Goal: Task Accomplishment & Management: Manage account settings

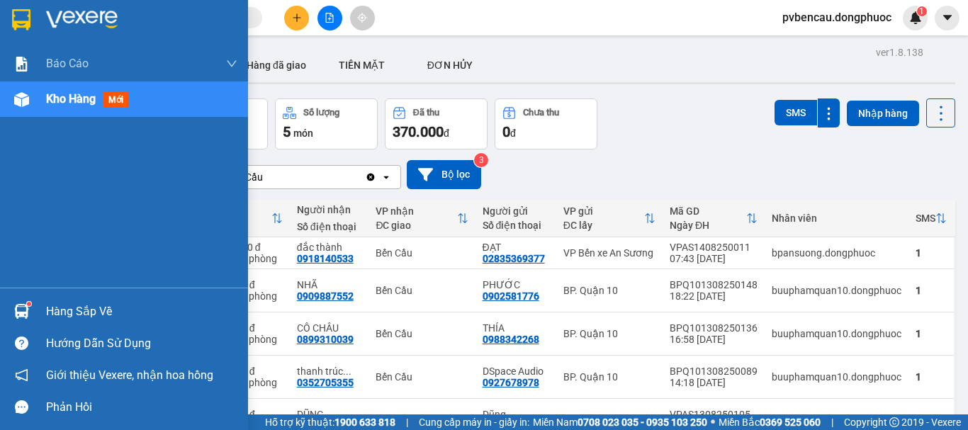
scroll to position [97, 0]
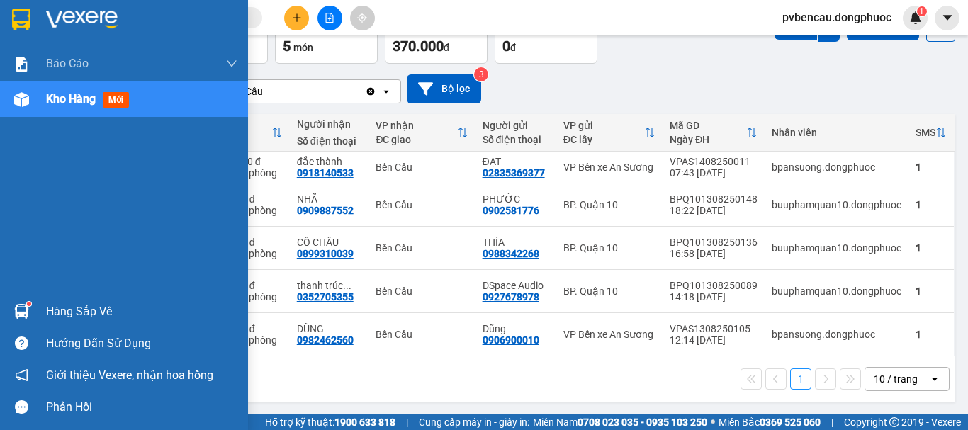
click at [69, 300] on div "Hàng sắp về" at bounding box center [124, 311] width 248 height 32
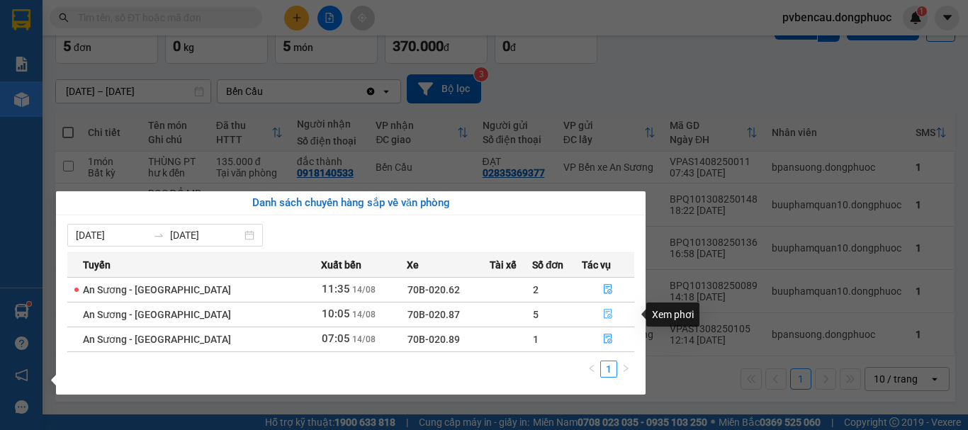
click at [605, 319] on icon "file-done" at bounding box center [608, 314] width 10 height 10
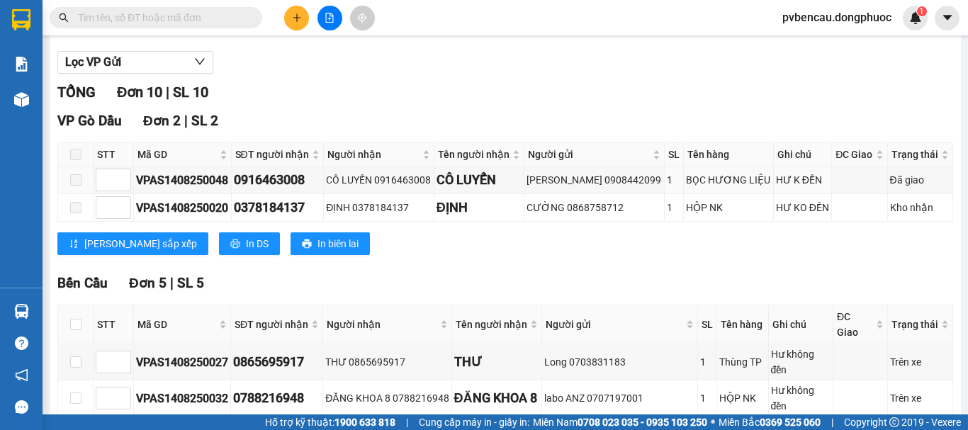
scroll to position [354, 0]
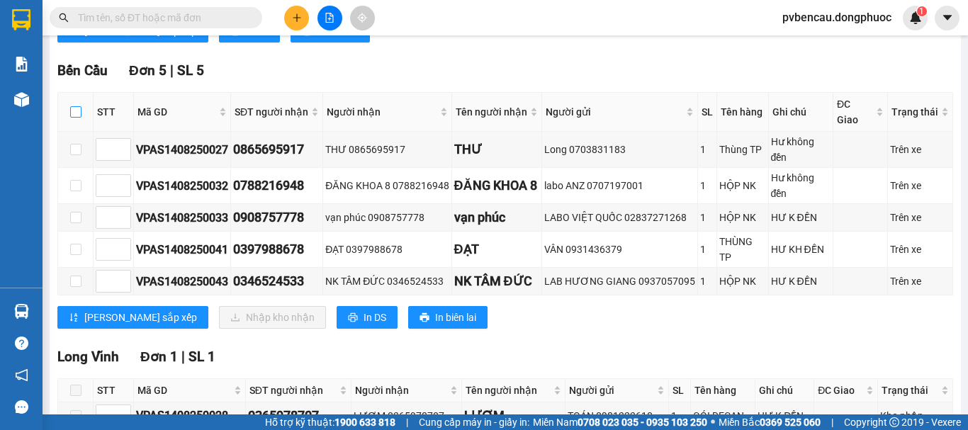
click at [76, 118] on input "checkbox" at bounding box center [75, 111] width 11 height 11
checkbox input "true"
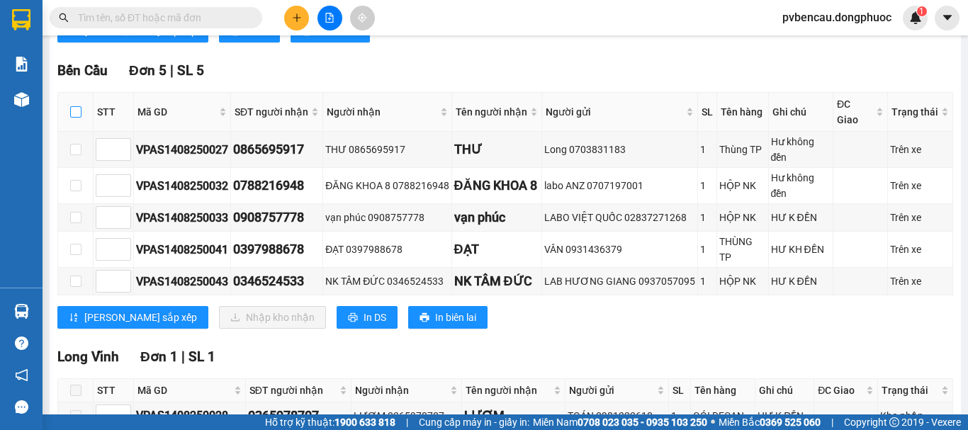
checkbox input "true"
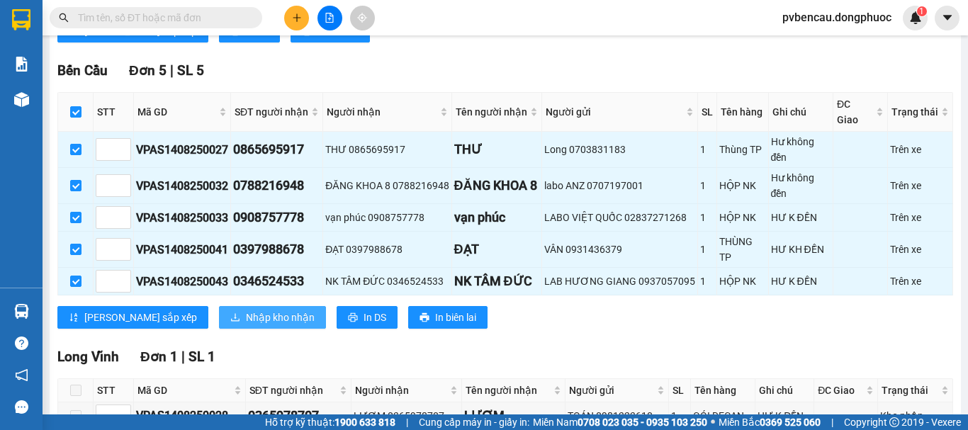
click at [246, 325] on span "Nhập kho nhận" at bounding box center [280, 318] width 69 height 16
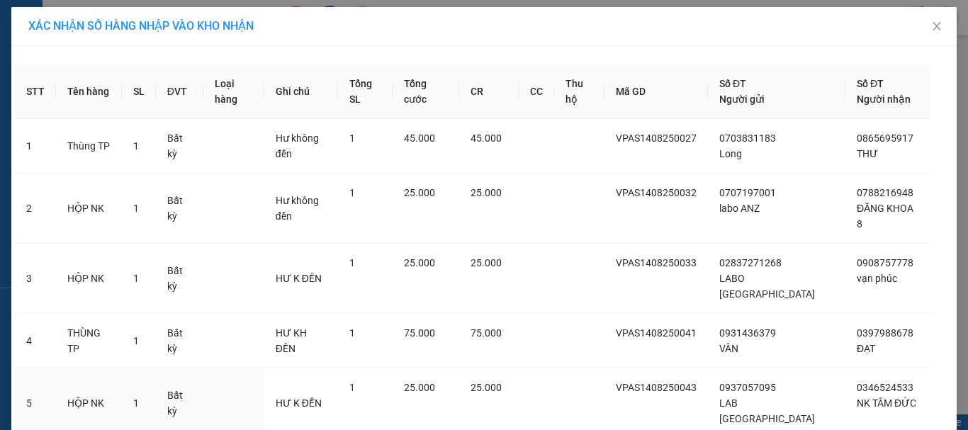
scroll to position [65, 0]
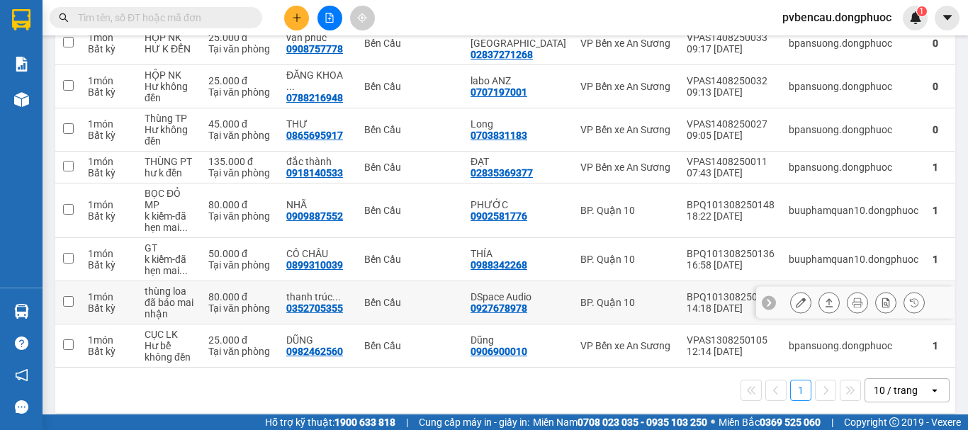
scroll to position [160, 0]
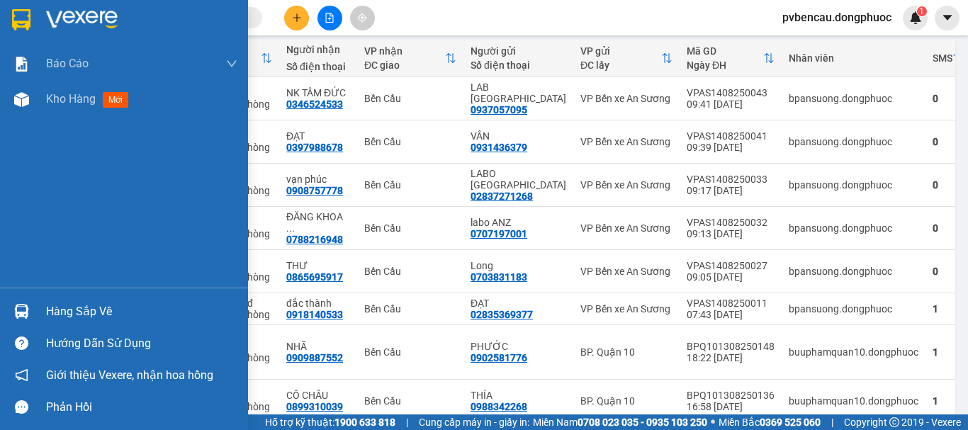
click at [16, 310] on img at bounding box center [21, 311] width 15 height 15
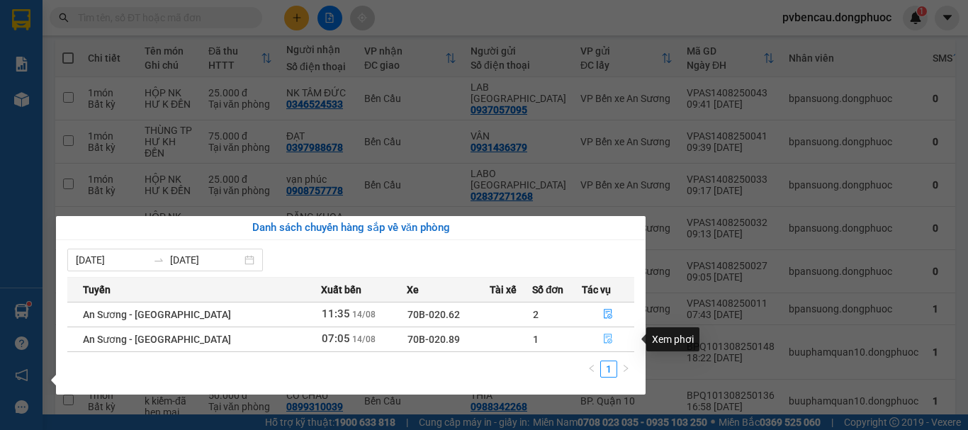
click at [603, 341] on icon "file-done" at bounding box center [608, 339] width 10 height 10
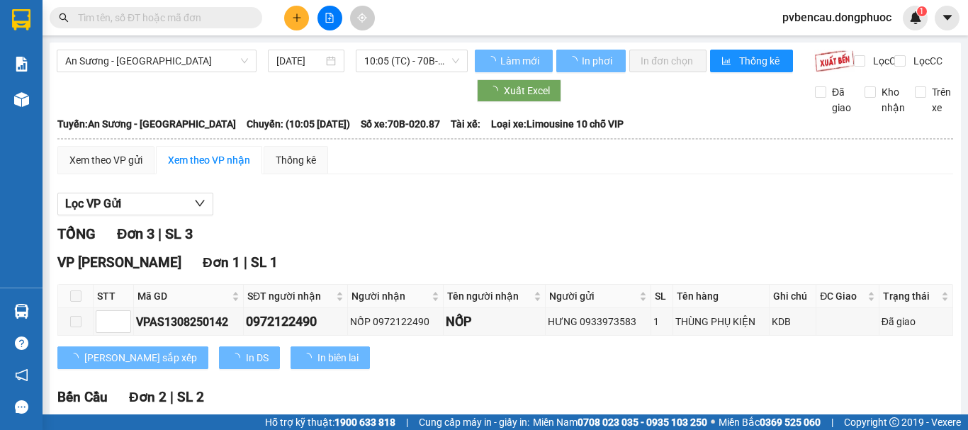
scroll to position [169, 0]
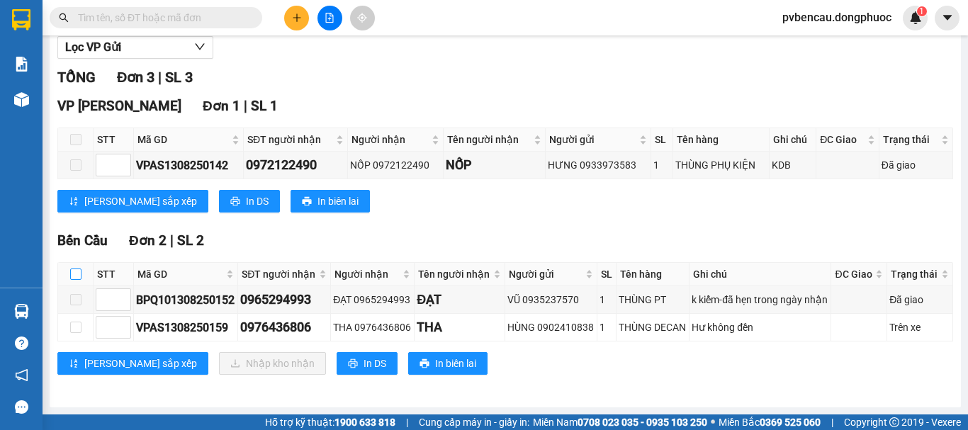
click at [79, 275] on input "checkbox" at bounding box center [75, 273] width 11 height 11
checkbox input "true"
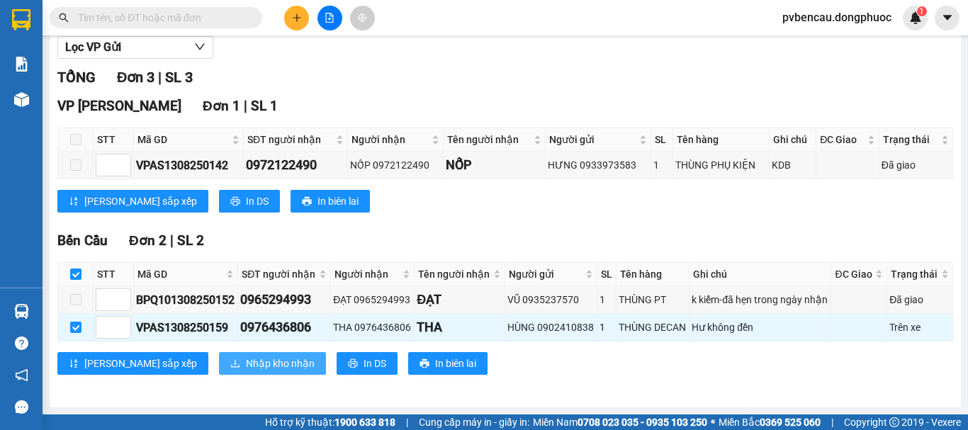
click at [246, 366] on span "Nhập kho nhận" at bounding box center [280, 364] width 69 height 16
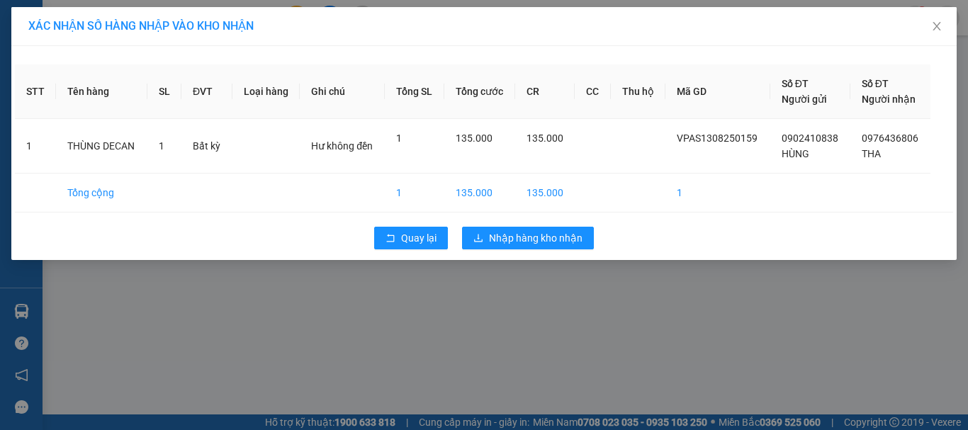
click at [395, 325] on div "XÁC NHẬN SỐ HÀNG NHẬP VÀO KHO NHẬN STT Tên hàng SL ĐVT Loại hàng Ghi chú Tổng S…" at bounding box center [484, 215] width 968 height 430
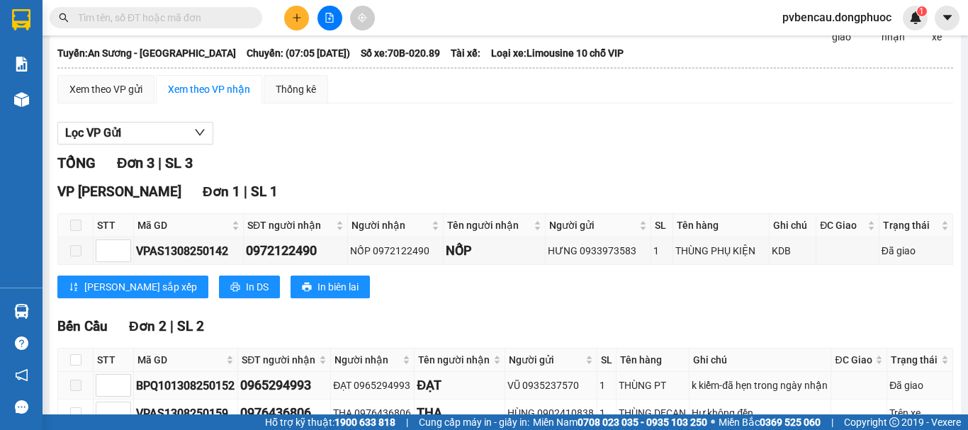
scroll to position [169, 0]
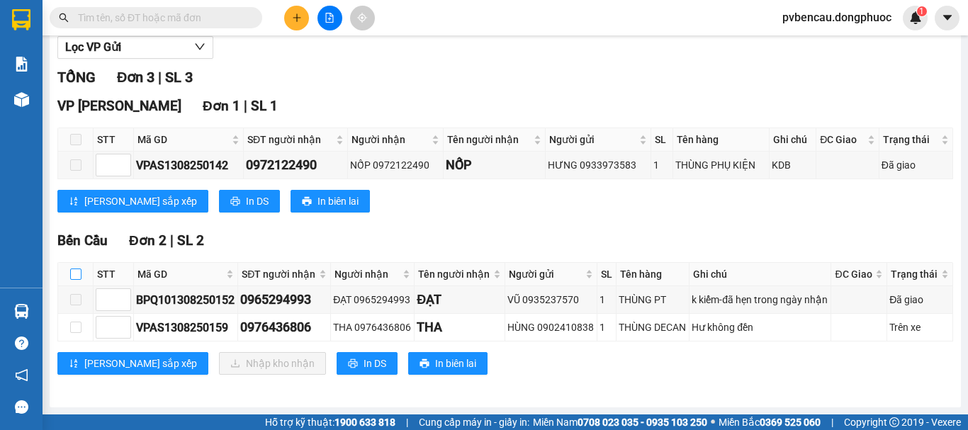
click at [74, 273] on input "checkbox" at bounding box center [75, 273] width 11 height 11
checkbox input "true"
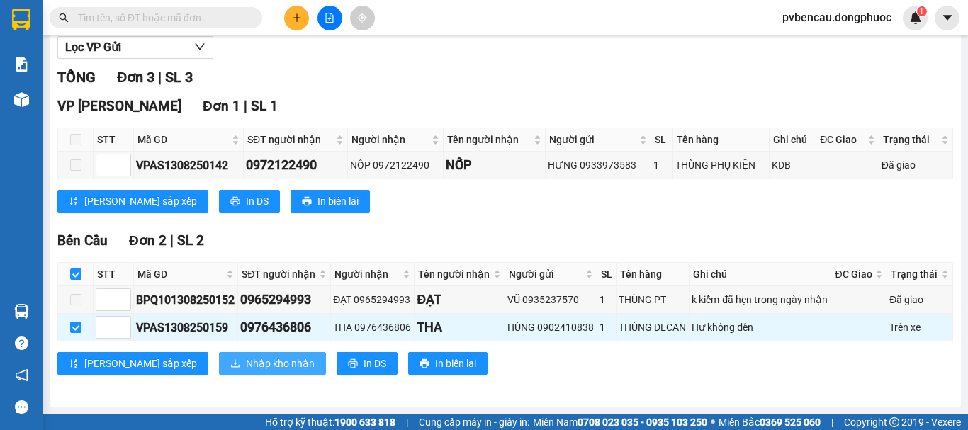
click at [246, 361] on span "Nhập kho nhận" at bounding box center [280, 364] width 69 height 16
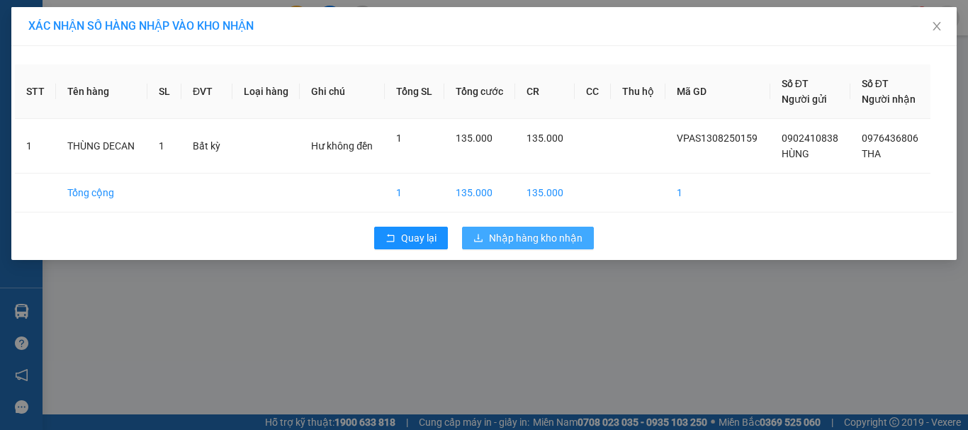
click at [513, 238] on span "Nhập hàng kho nhận" at bounding box center [536, 238] width 94 height 16
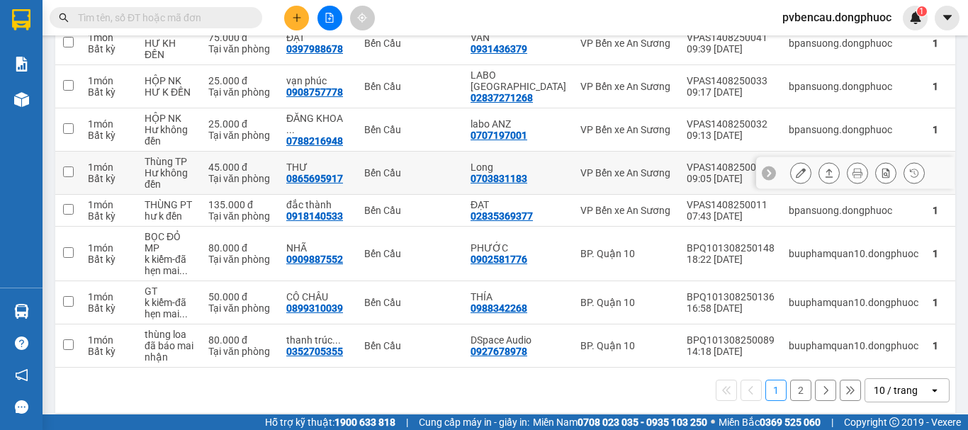
scroll to position [101, 0]
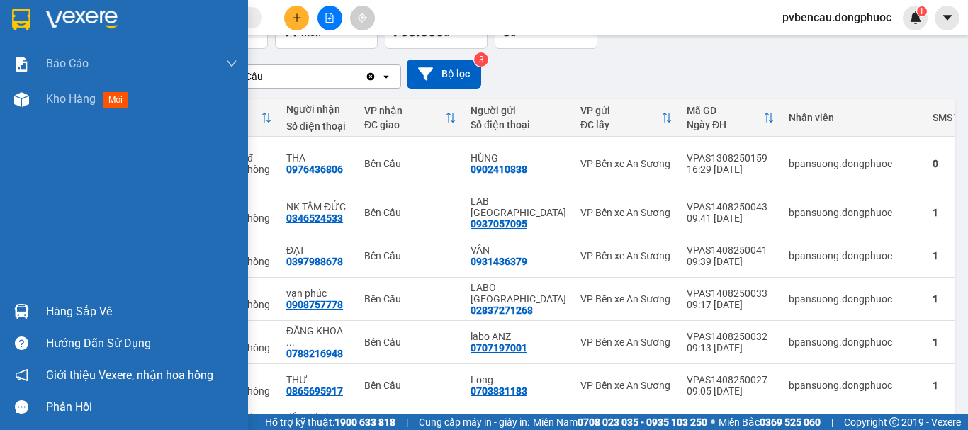
click at [47, 312] on div "Hàng sắp về" at bounding box center [141, 311] width 191 height 21
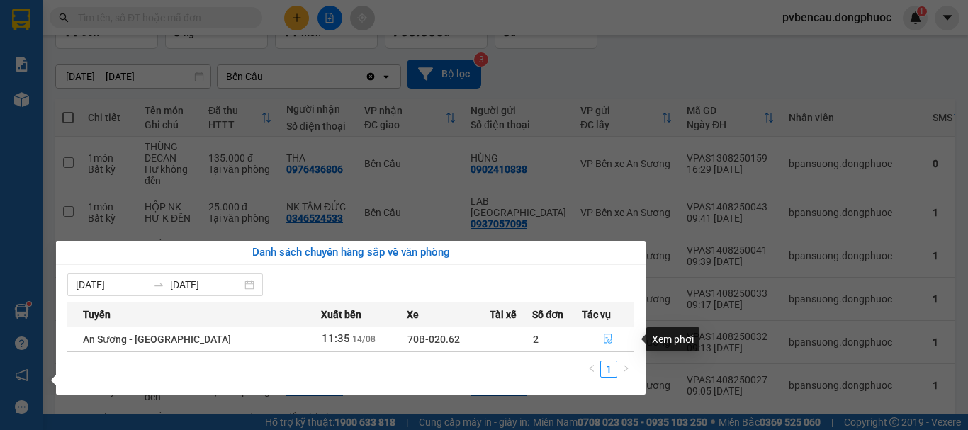
click at [603, 339] on icon "file-done" at bounding box center [608, 339] width 10 height 10
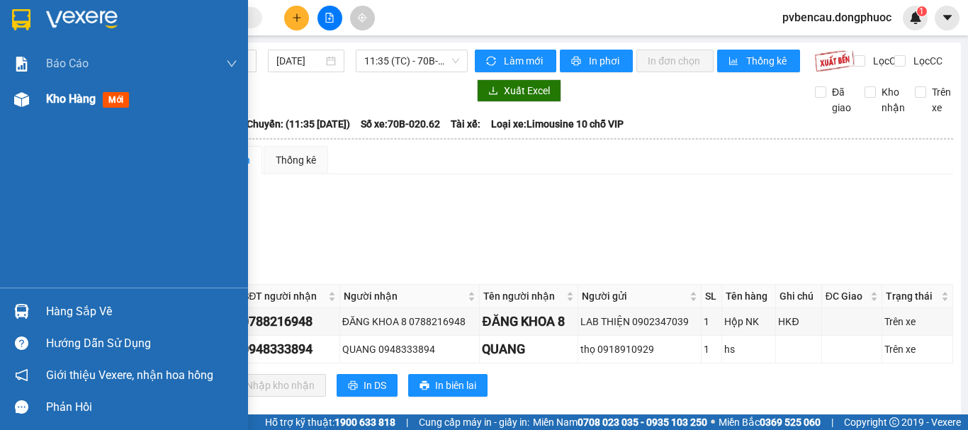
click at [35, 97] on div "Kho hàng mới" at bounding box center [124, 98] width 248 height 35
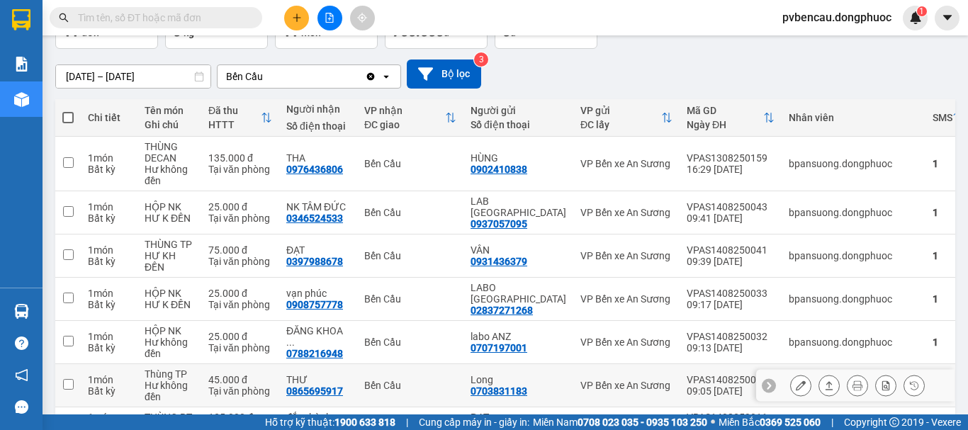
scroll to position [171, 0]
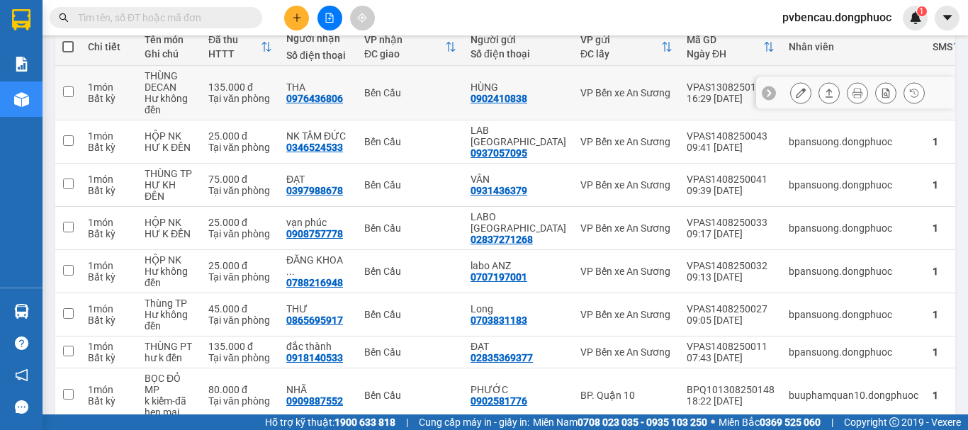
drag, startPoint x: 198, startPoint y: 101, endPoint x: 296, endPoint y: 110, distance: 98.9
click at [200, 103] on td "THÙNG DECAN Hư không đền" at bounding box center [169, 93] width 64 height 55
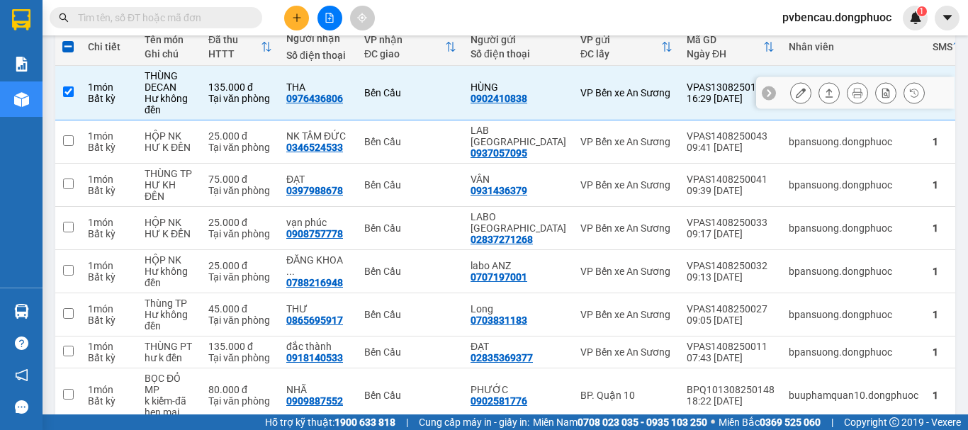
click at [824, 93] on icon at bounding box center [829, 93] width 10 height 10
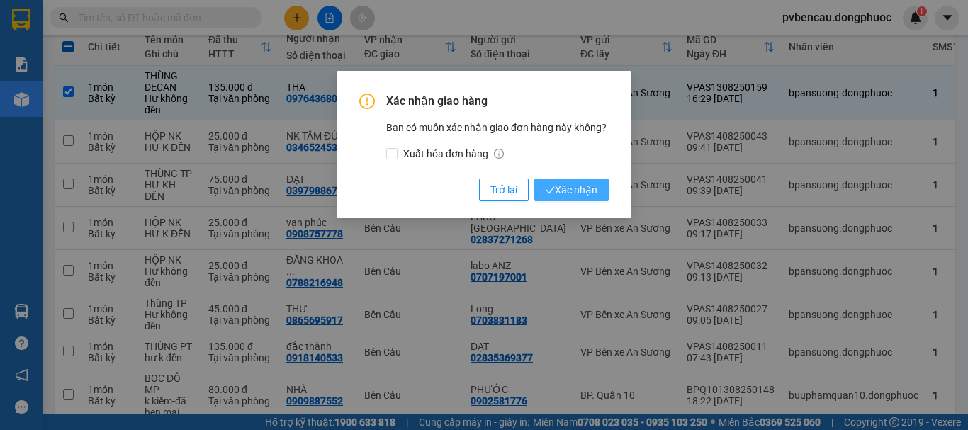
click at [565, 188] on span "Xác nhận" at bounding box center [571, 190] width 52 height 16
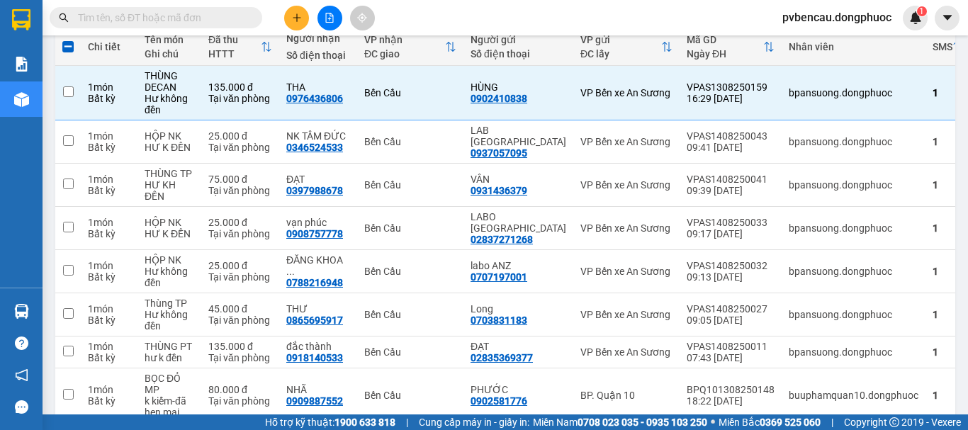
checkbox input "false"
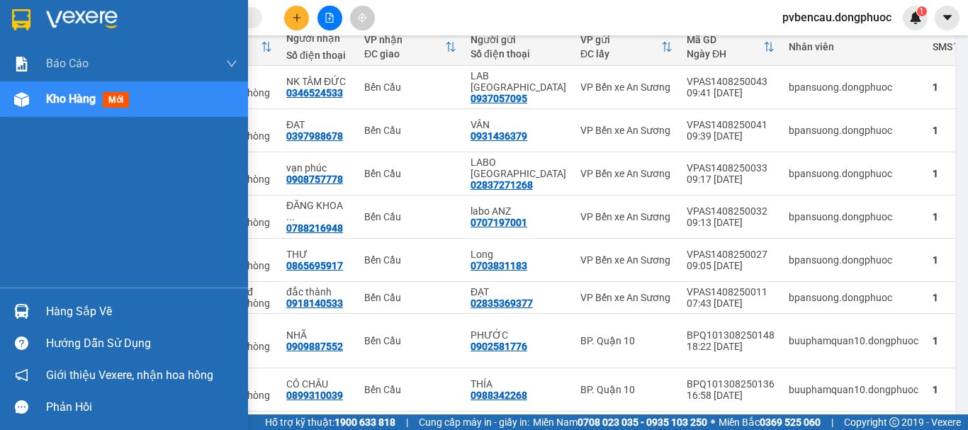
click at [32, 312] on div at bounding box center [21, 311] width 25 height 25
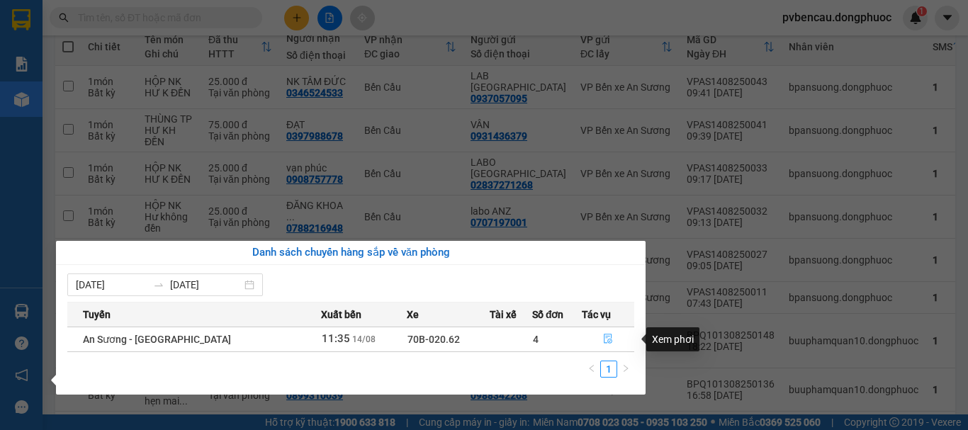
click at [604, 337] on icon "file-done" at bounding box center [608, 339] width 9 height 10
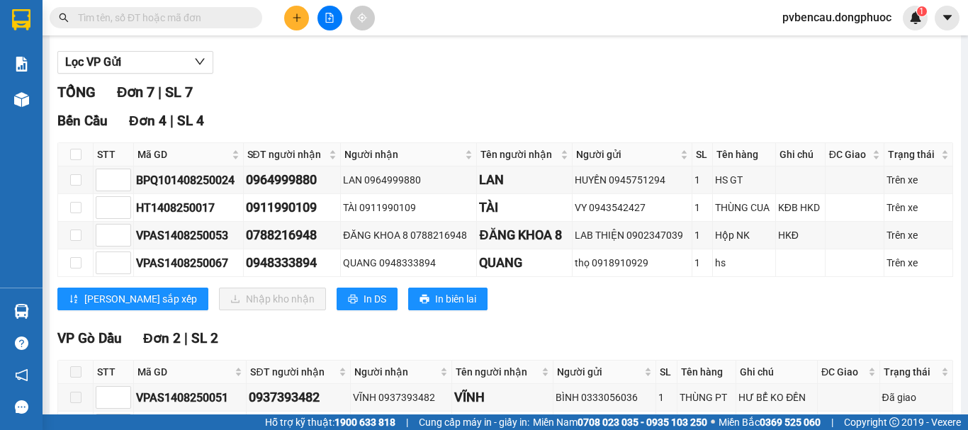
scroll to position [213, 0]
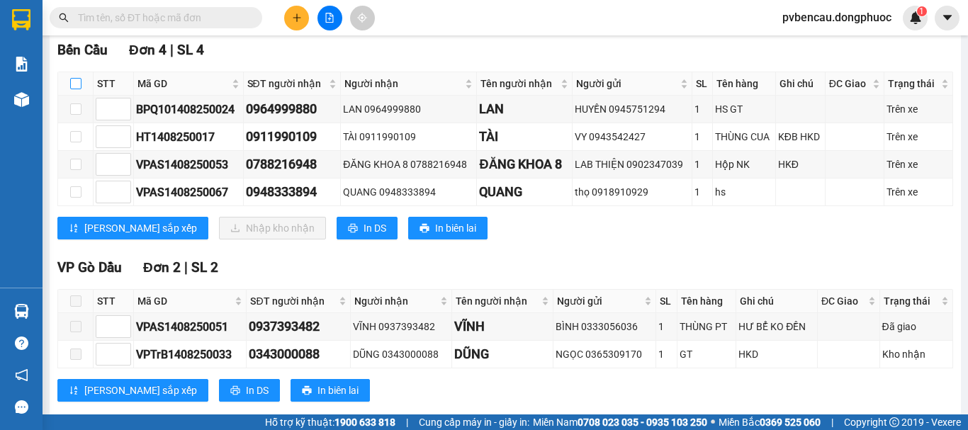
click at [70, 89] on input "checkbox" at bounding box center [75, 83] width 11 height 11
checkbox input "true"
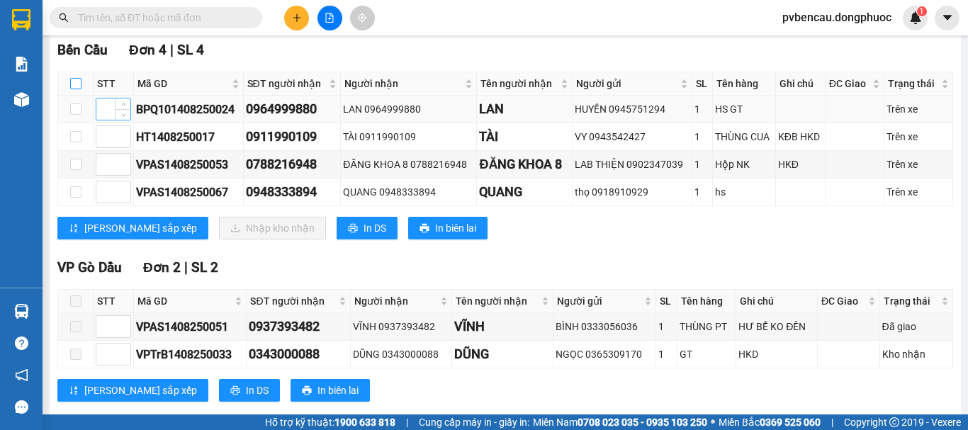
checkbox input "true"
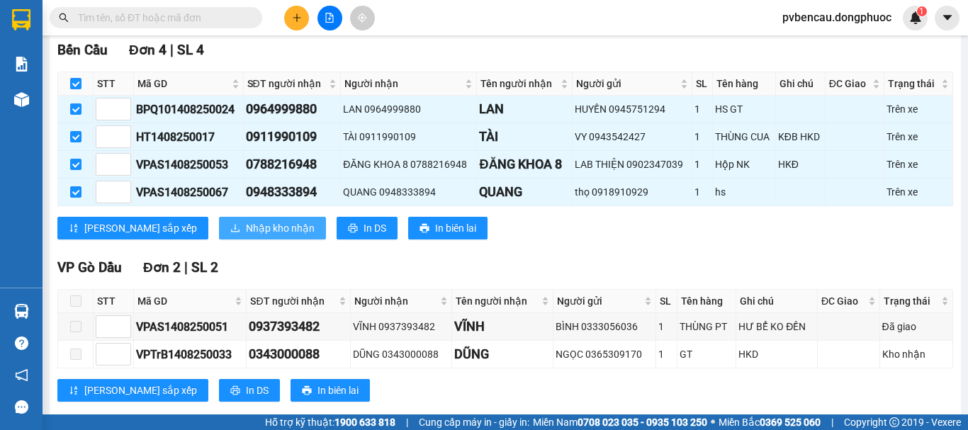
click at [246, 236] on span "Nhập kho nhận" at bounding box center [280, 228] width 69 height 16
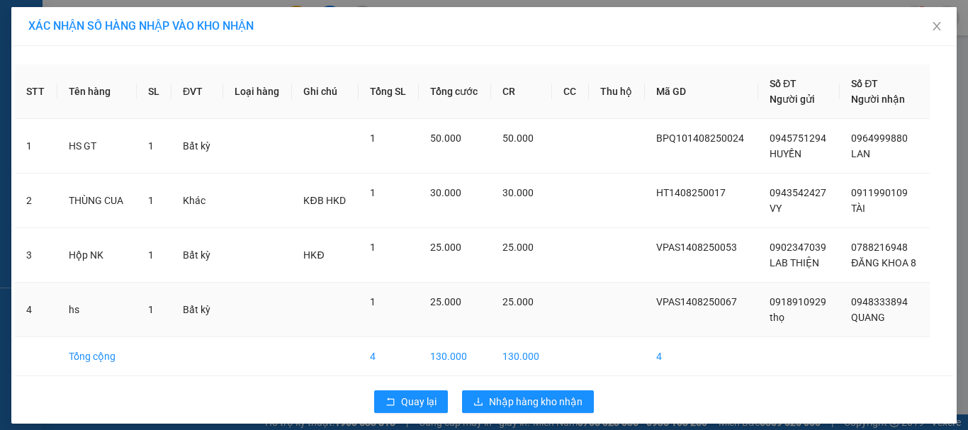
click at [534, 310] on td "25.000" at bounding box center [521, 310] width 61 height 55
click at [537, 402] on span "Nhập hàng kho nhận" at bounding box center [536, 402] width 94 height 16
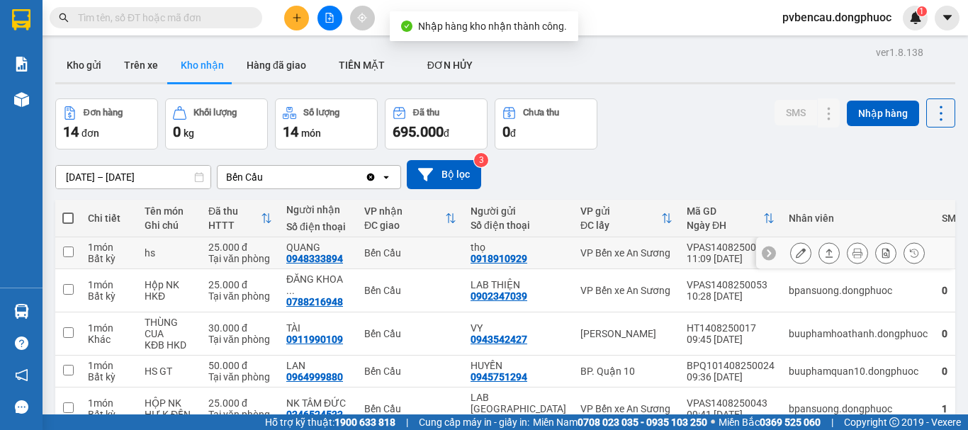
scroll to position [142, 0]
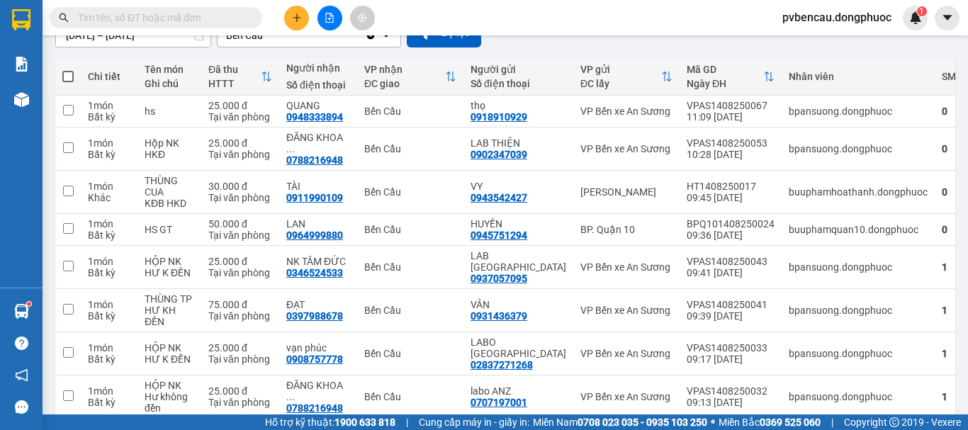
click at [264, 58] on th "Đã thu HTTT" at bounding box center [240, 77] width 78 height 38
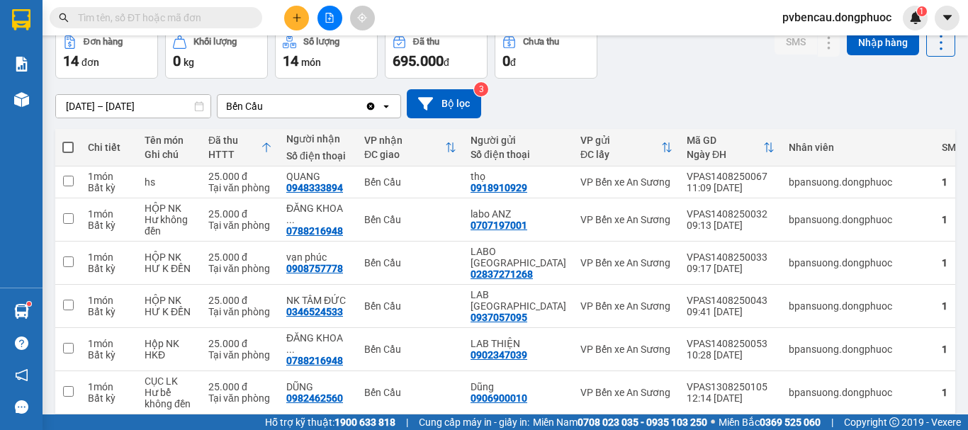
scroll to position [0, 0]
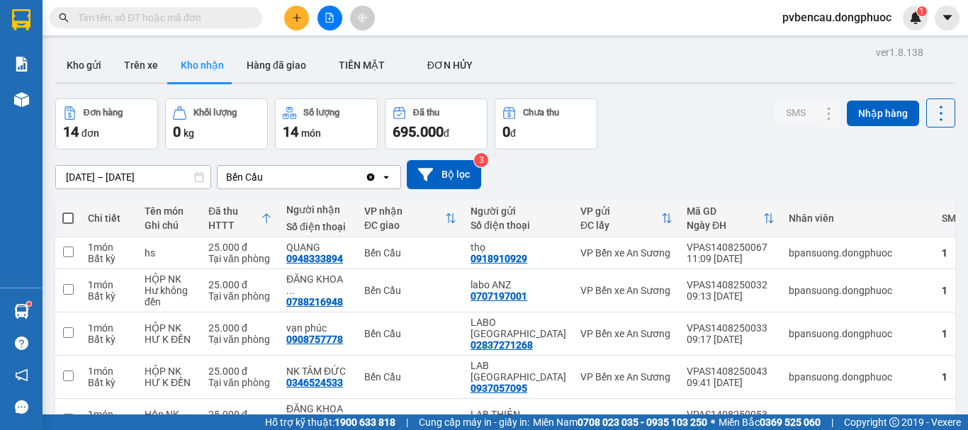
click at [309, 28] on div at bounding box center [329, 18] width 106 height 25
click at [289, 25] on button at bounding box center [296, 18] width 25 height 25
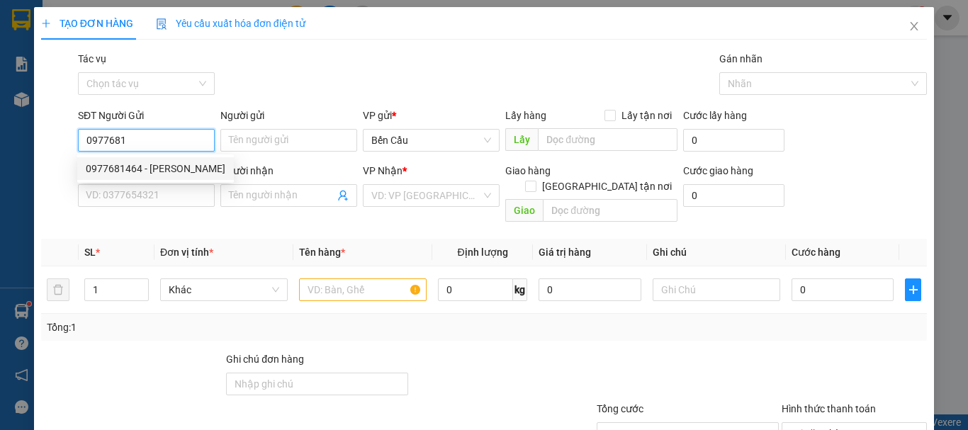
click at [150, 166] on div "0977681464 - [PERSON_NAME]" at bounding box center [156, 169] width 140 height 16
type input "0977681464"
type input "CHÚ SƠN"
type input "0843789718"
type input "CÔ VÂN"
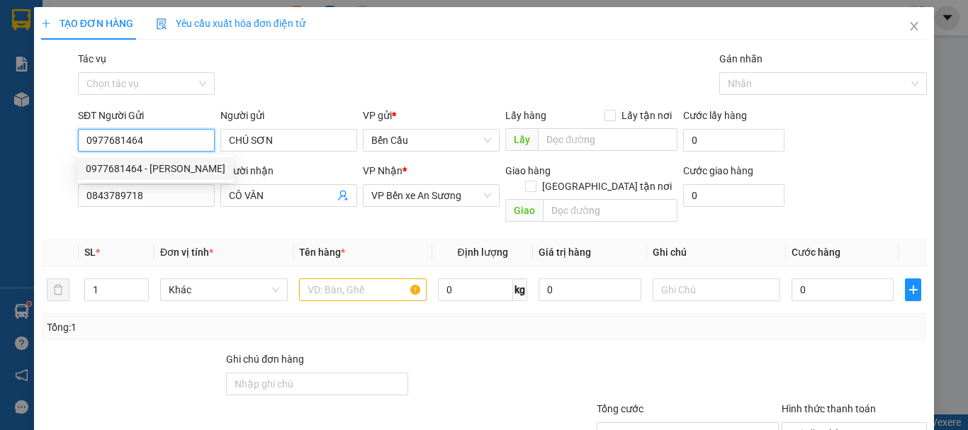
type input "40.000"
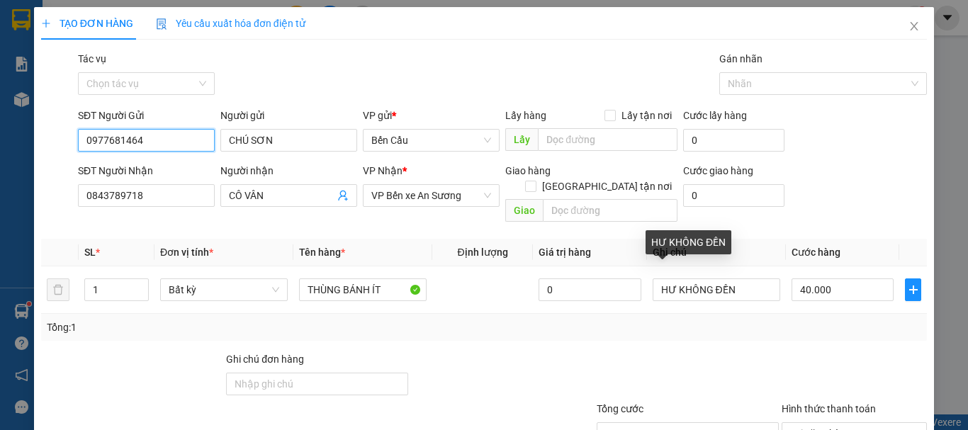
scroll to position [71, 0]
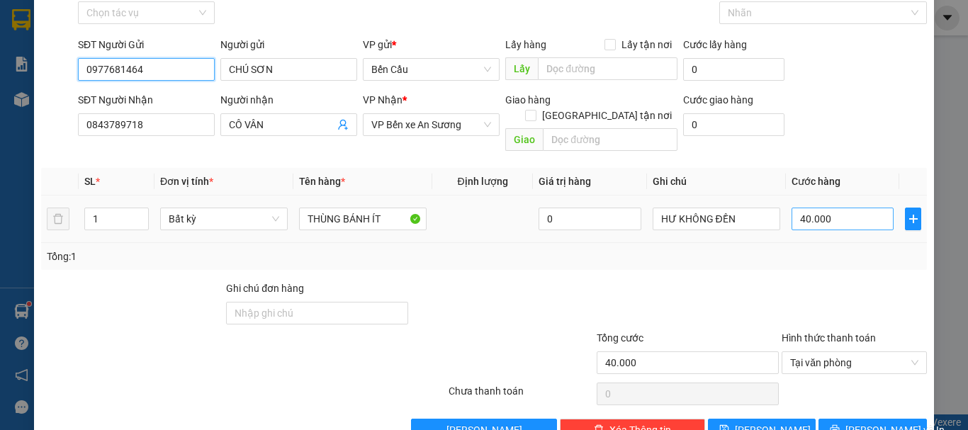
type input "0977681464"
click at [838, 208] on input "40.000" at bounding box center [842, 219] width 102 height 23
type input "5"
type input "50"
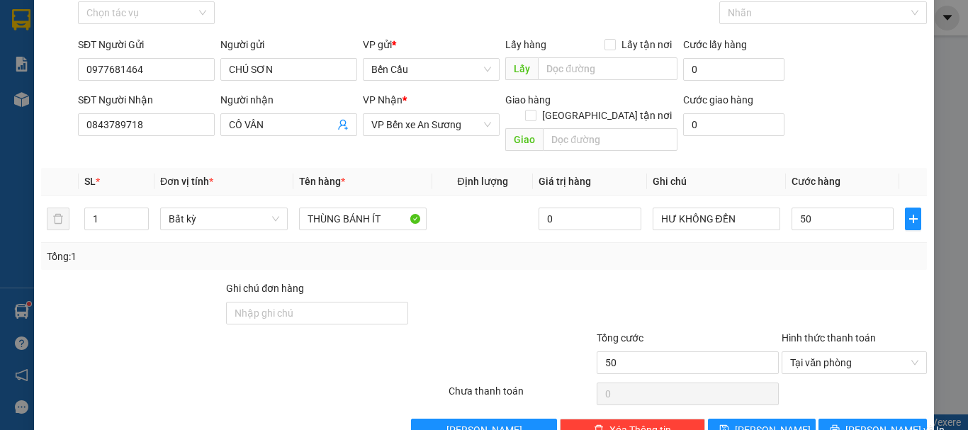
click at [752, 249] on div "Tổng: 1" at bounding box center [484, 257] width 874 height 16
type input "50.000"
click at [846, 208] on input "50.000" at bounding box center [842, 219] width 102 height 23
type input "5"
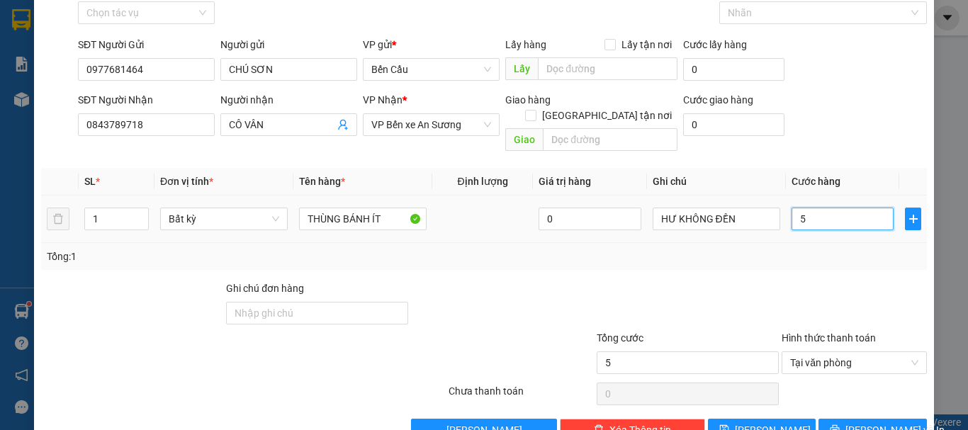
type input "50"
click at [798, 249] on div "Tổng: 1" at bounding box center [484, 257] width 874 height 16
type input "50.000"
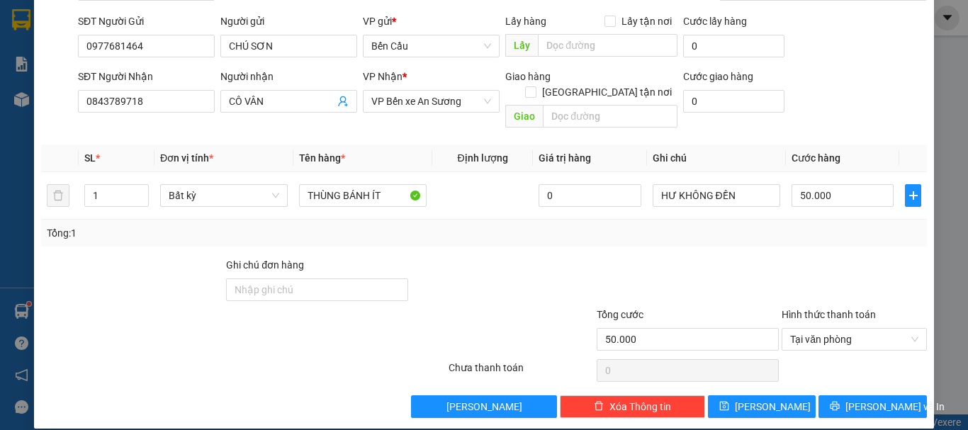
scroll to position [23, 0]
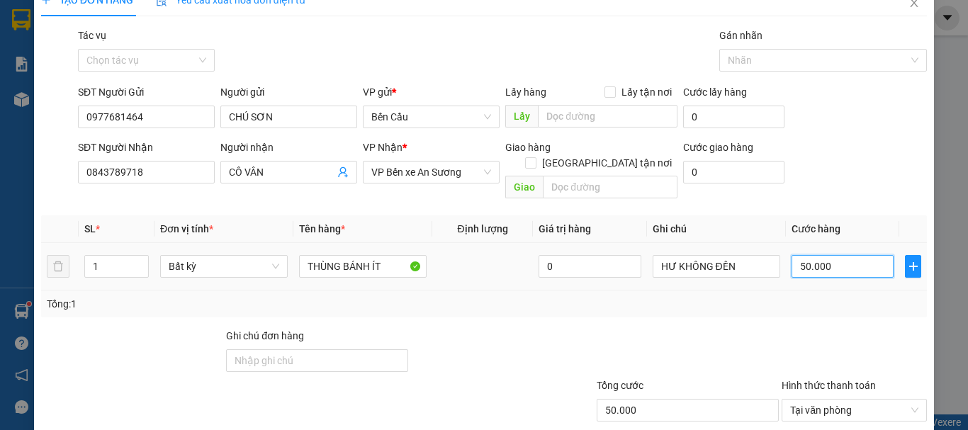
click at [847, 255] on input "50.000" at bounding box center [842, 266] width 102 height 23
type input "5"
type input "50"
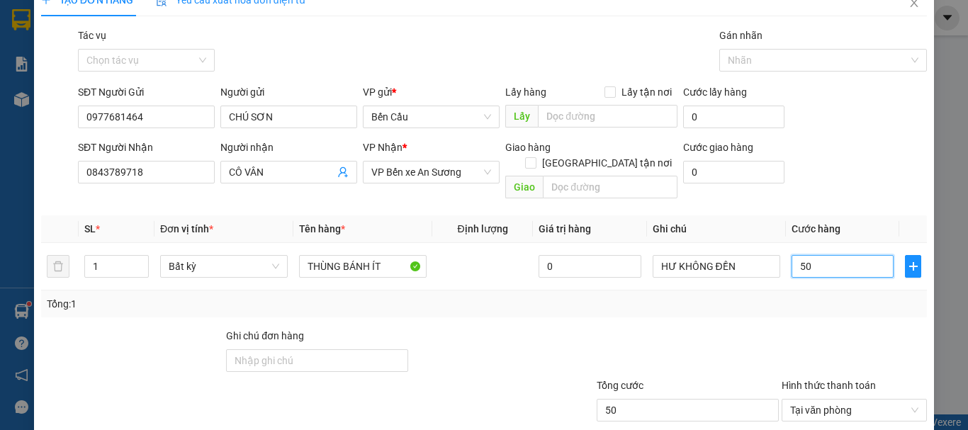
type input "50"
type input "50.000"
click at [761, 296] on div "Tổng: 1" at bounding box center [484, 304] width 874 height 16
click at [820, 296] on div "Tổng: 1" at bounding box center [484, 304] width 874 height 16
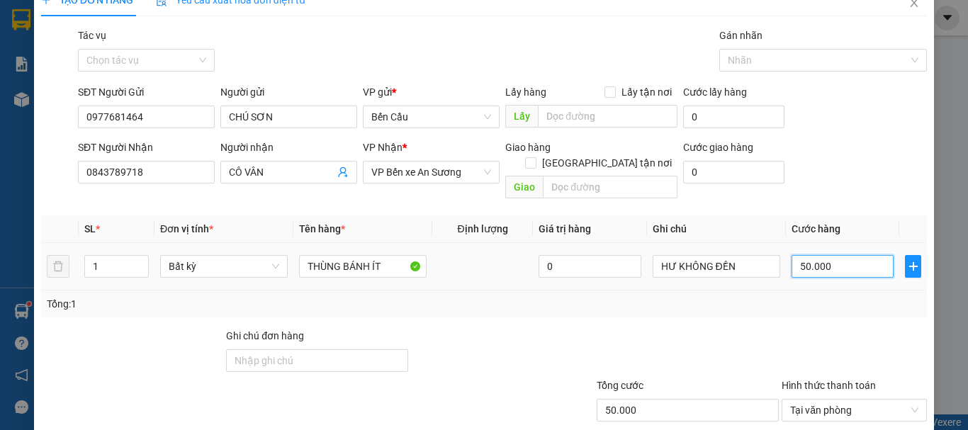
click at [825, 258] on input "50.000" at bounding box center [842, 266] width 102 height 23
click at [817, 296] on div "Tổng: 1" at bounding box center [484, 304] width 874 height 16
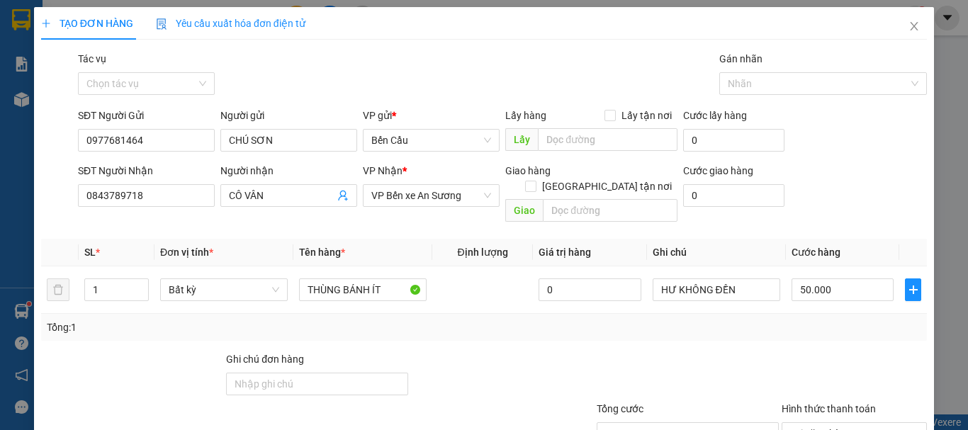
scroll to position [94, 0]
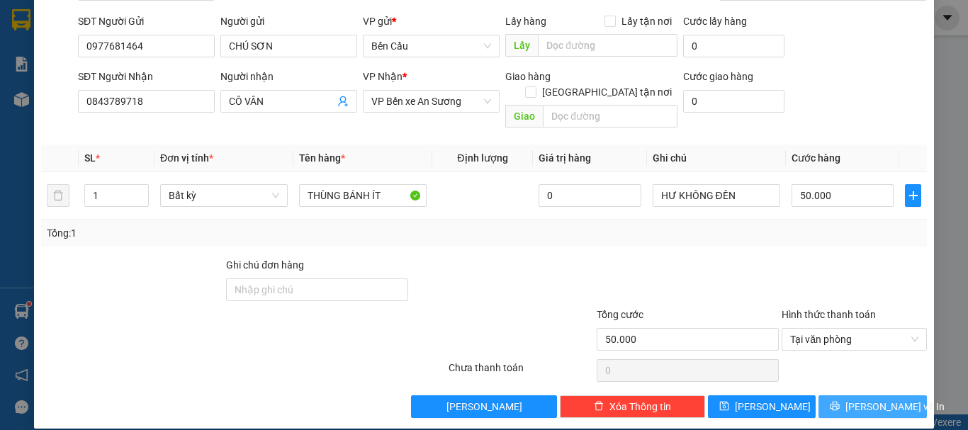
click at [854, 399] on span "[PERSON_NAME] và In" at bounding box center [894, 407] width 99 height 16
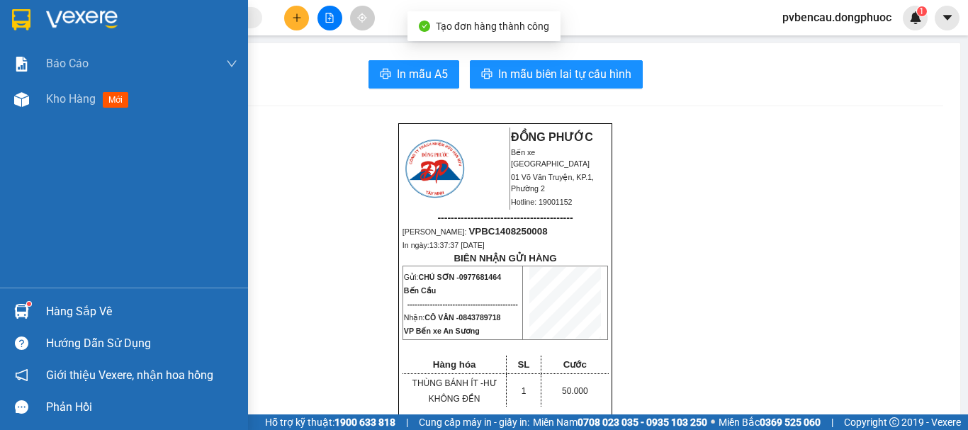
click at [35, 100] on div "Kho hàng mới" at bounding box center [124, 98] width 248 height 35
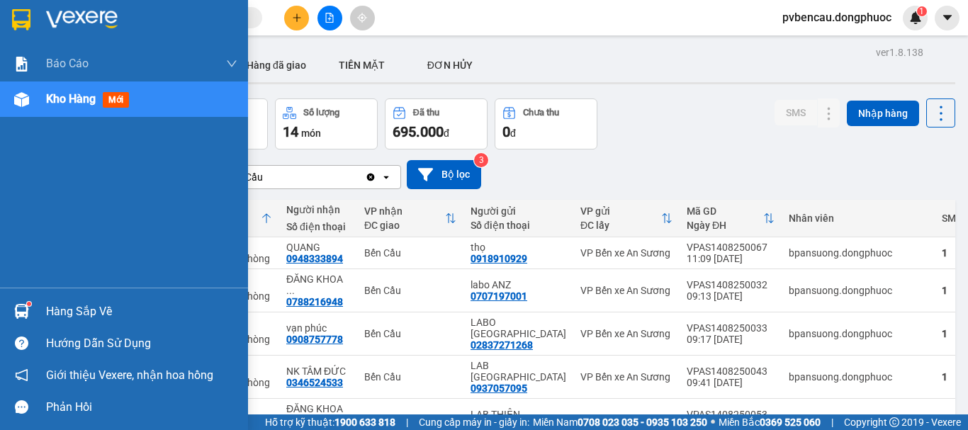
click at [33, 305] on div at bounding box center [21, 311] width 25 height 25
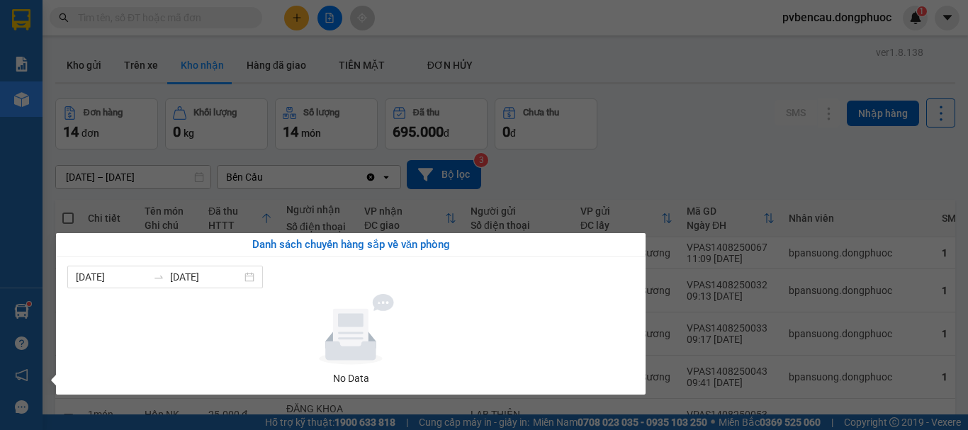
click at [579, 146] on section "Kết quả tìm kiếm ( 0 ) Bộ lọc No Data pvbencau.dongphuoc 1 Báo cáo Mẫu 1: Báo c…" at bounding box center [484, 215] width 968 height 430
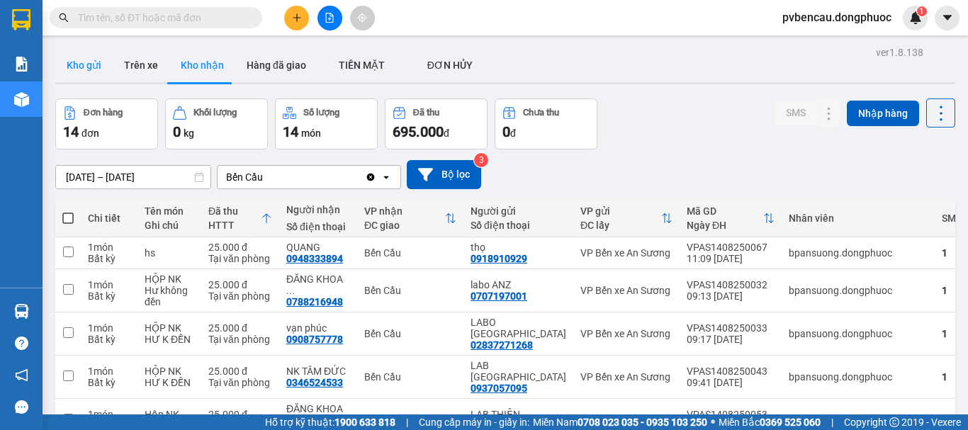
click at [91, 69] on button "Kho gửi" at bounding box center [83, 65] width 57 height 34
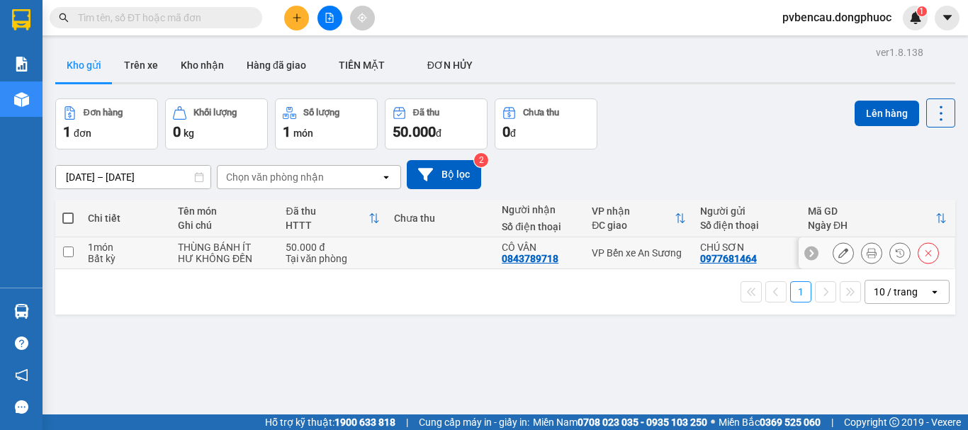
click at [387, 253] on td at bounding box center [441, 253] width 108 height 32
checkbox input "true"
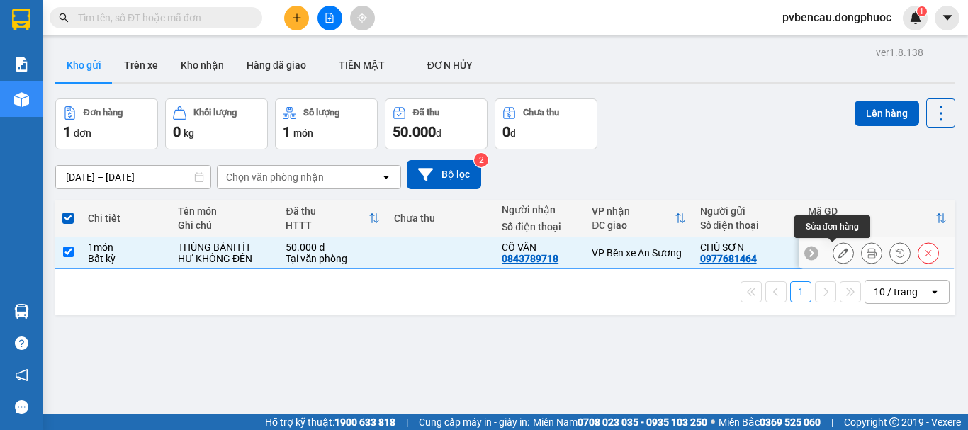
click at [838, 251] on icon at bounding box center [843, 253] width 10 height 10
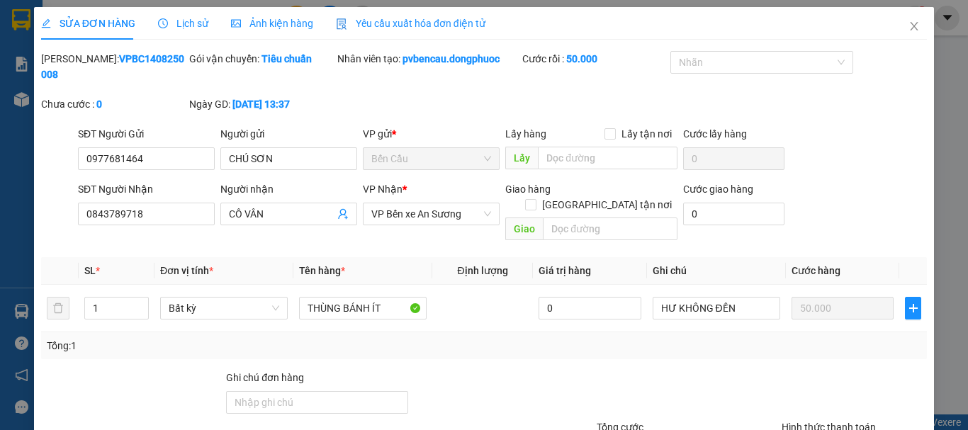
type input "0977681464"
type input "0843789718"
type input "50.000"
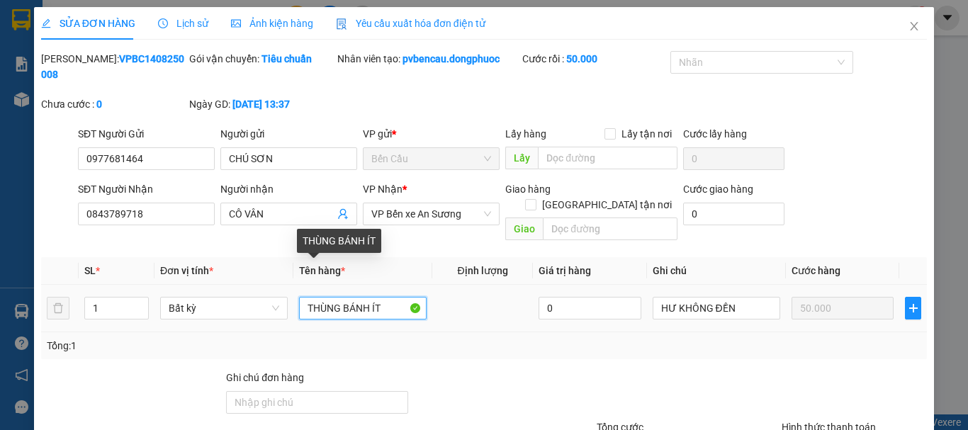
click at [383, 297] on input "THÙNG BÁNH ÍT" at bounding box center [363, 308] width 128 height 23
type input "THÙNG BÁNH ÍT+ bánh tráng"
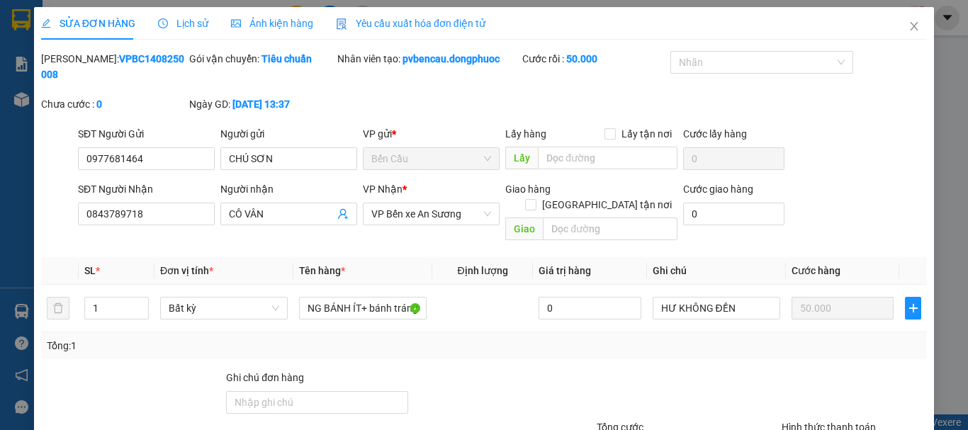
click at [385, 332] on div "Tổng: 1" at bounding box center [483, 345] width 885 height 27
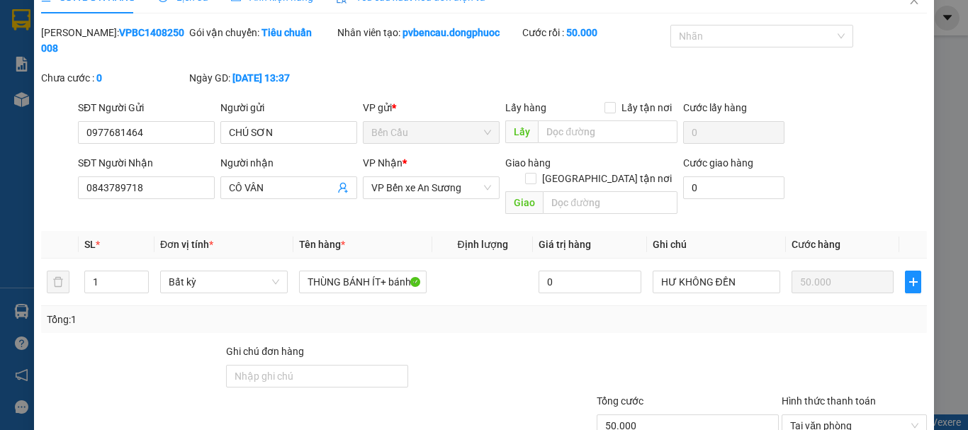
scroll to position [97, 0]
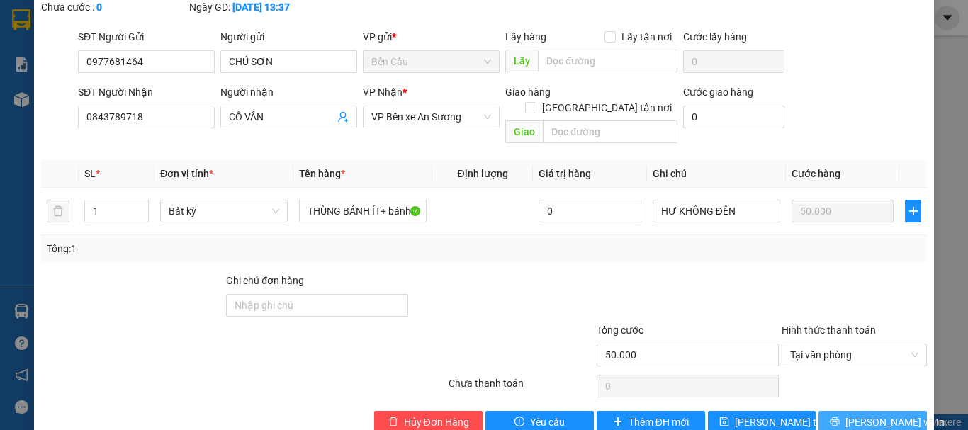
click at [859, 414] on span "[PERSON_NAME] và In" at bounding box center [894, 422] width 99 height 16
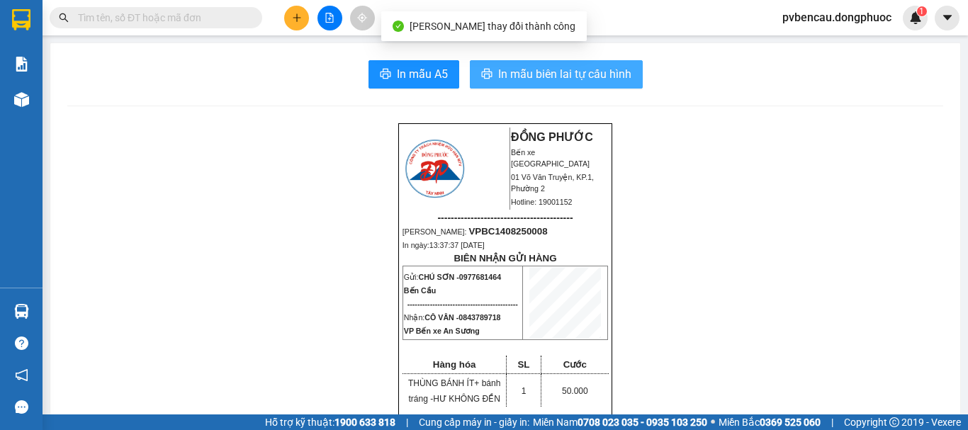
click at [596, 78] on span "In mẫu biên lai tự cấu hình" at bounding box center [564, 74] width 133 height 18
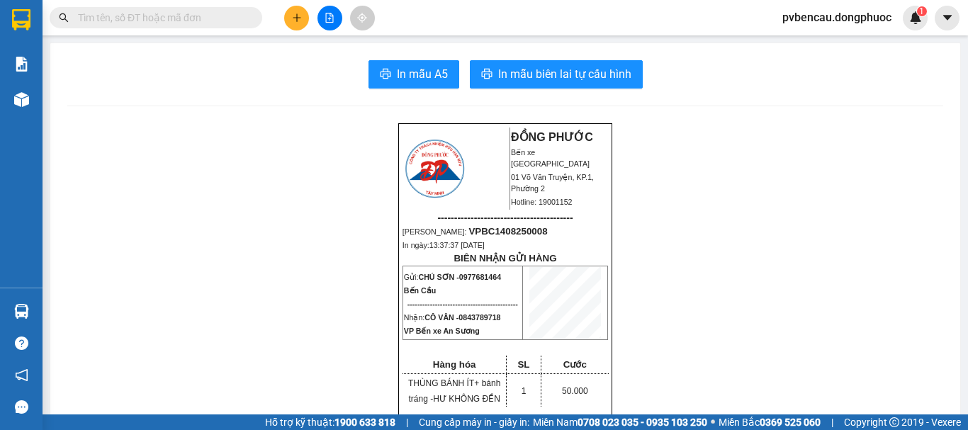
click at [283, 20] on div at bounding box center [329, 18] width 106 height 25
click at [292, 22] on icon "plus" at bounding box center [297, 18] width 10 height 10
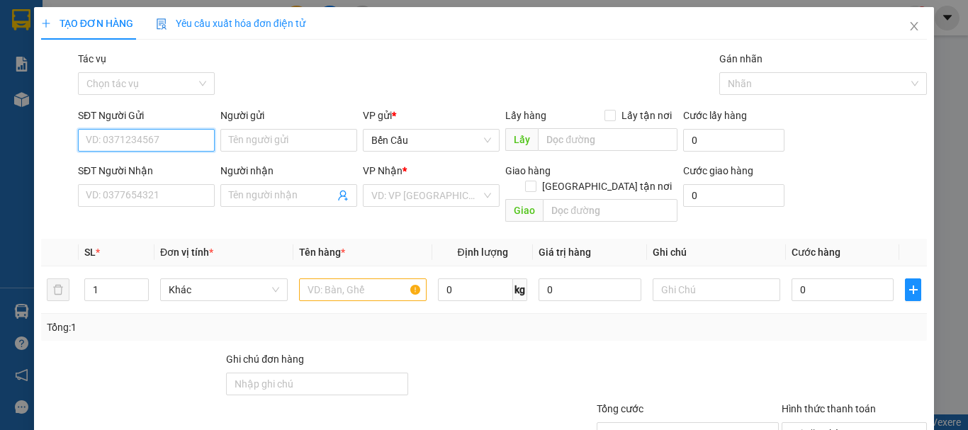
click at [155, 133] on input "SĐT Người Gửi" at bounding box center [146, 140] width 137 height 23
type input "0"
click at [194, 161] on div "0788216948 - ĐĂNG KHOA 8" at bounding box center [150, 169] width 128 height 16
type input "0788216948"
type input "ĐĂNG KHOA 8"
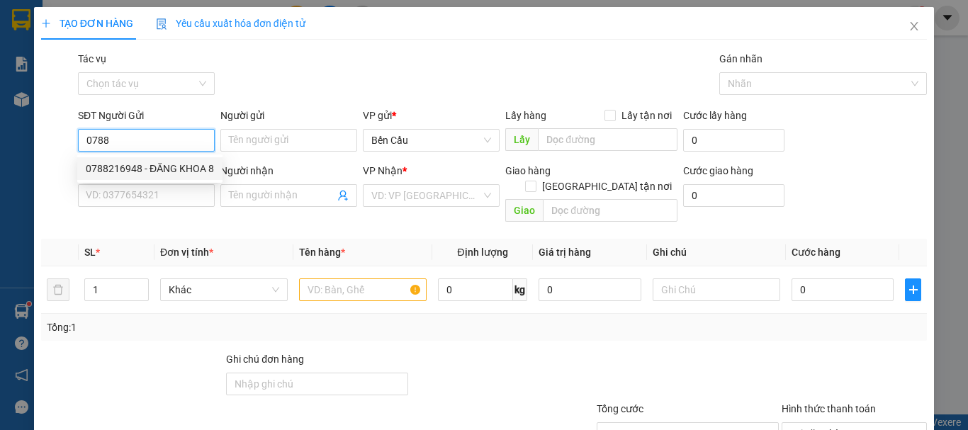
type input "0853006677"
type input "LAB THỊNH"
type input "Kdb"
type input "60.000"
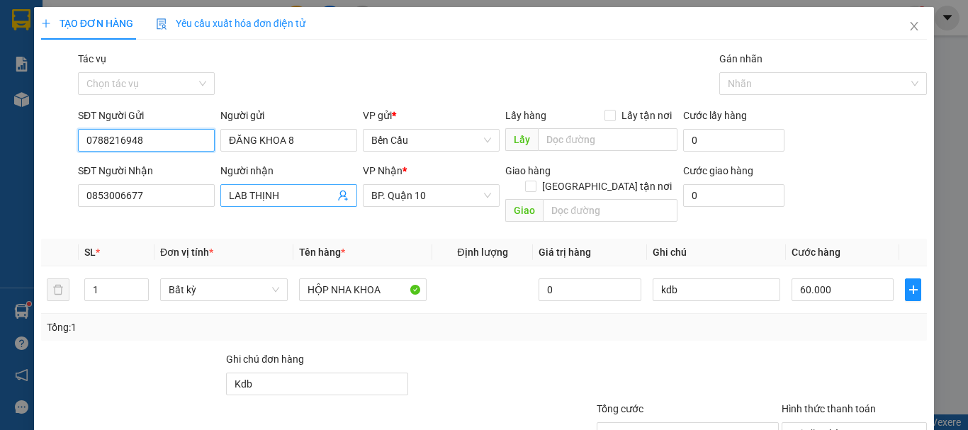
type input "0788216948"
click at [343, 196] on icon "user-add" at bounding box center [342, 195] width 11 height 11
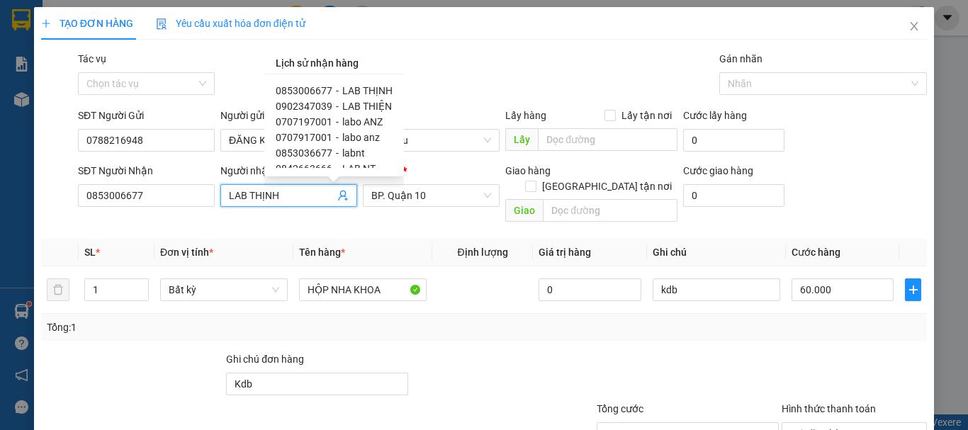
click at [345, 121] on span "labo ANZ" at bounding box center [362, 121] width 40 height 11
type input "0707197001"
type input "labo ANZ"
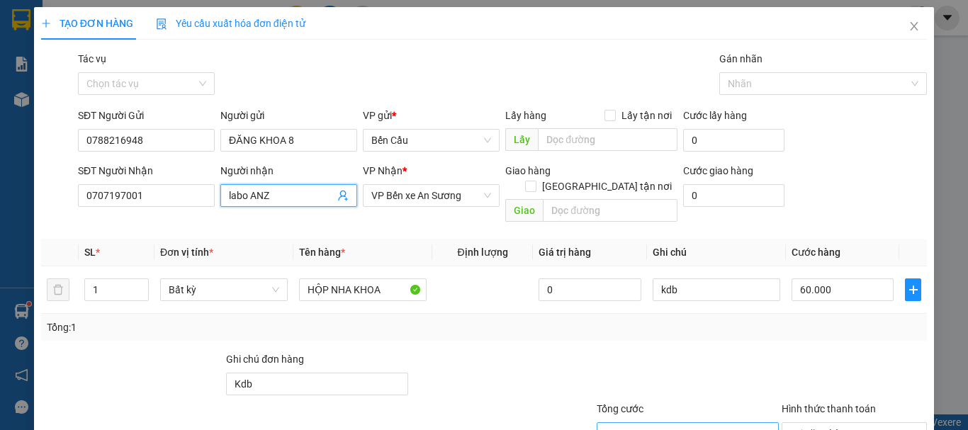
scroll to position [71, 0]
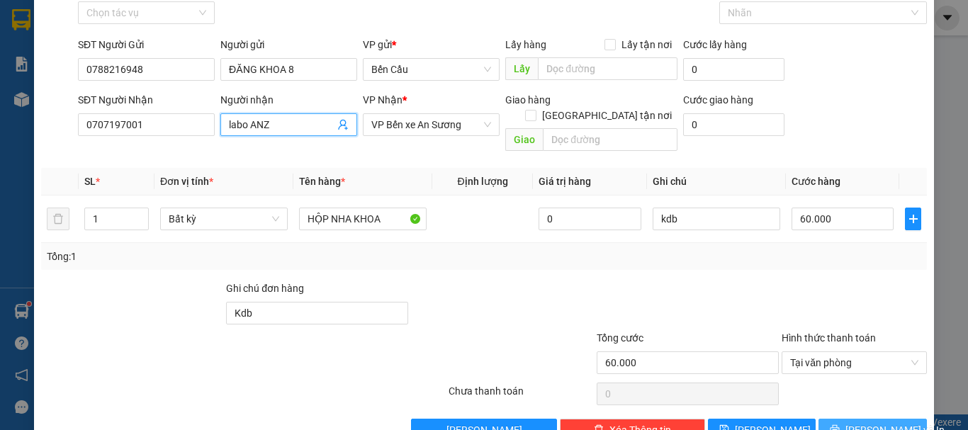
click at [876, 404] on div "Transit Pickup Surcharge Ids Transit Deliver Surcharge Ids Transit Deliver Surc…" at bounding box center [483, 210] width 885 height 461
click at [877, 422] on span "[PERSON_NAME] và In" at bounding box center [894, 430] width 99 height 16
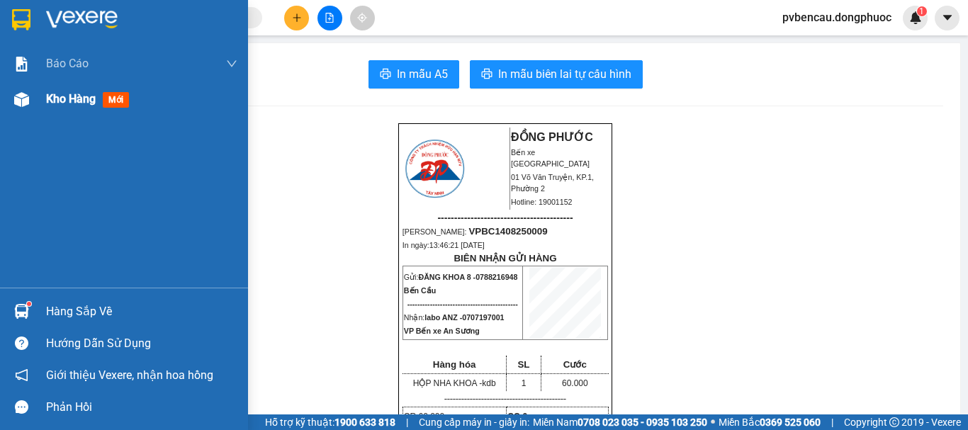
click at [69, 88] on div "Kho hàng mới" at bounding box center [141, 98] width 191 height 35
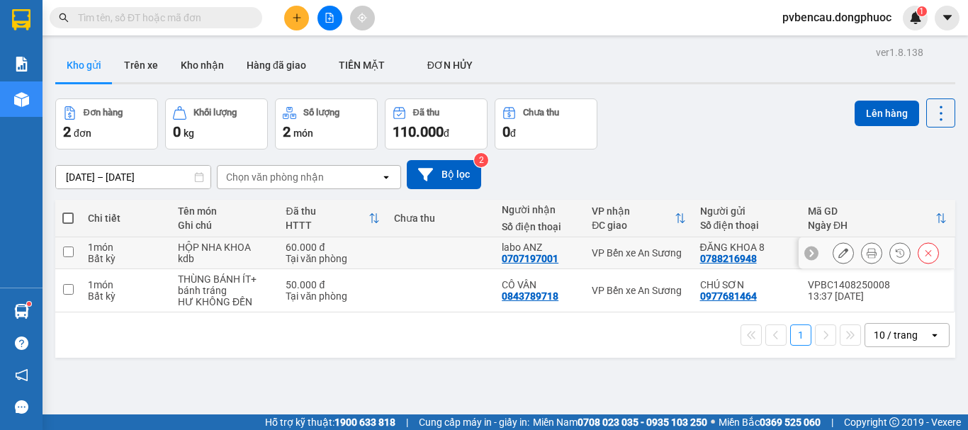
click at [304, 253] on div "Tại văn phòng" at bounding box center [332, 258] width 94 height 11
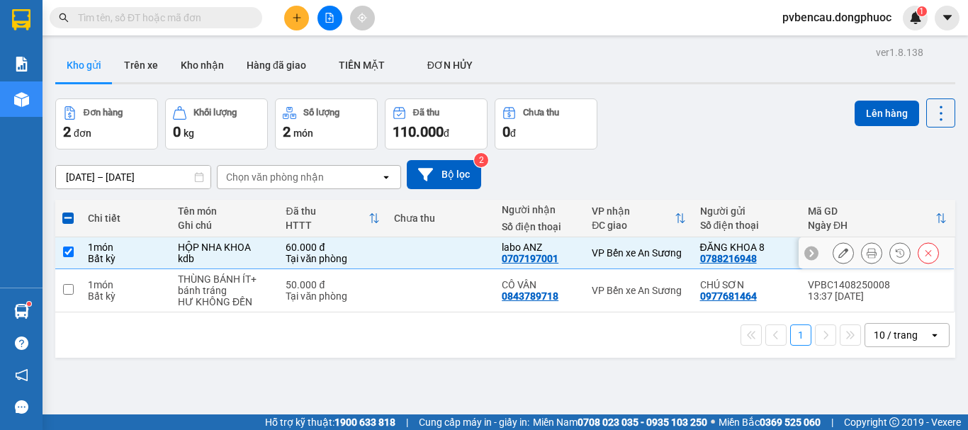
click at [923, 255] on icon at bounding box center [928, 253] width 10 height 10
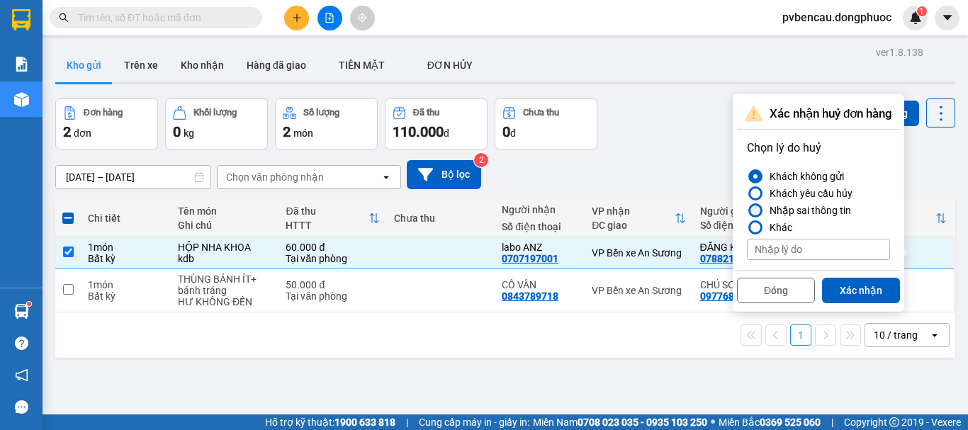
click at [757, 213] on div at bounding box center [755, 210] width 10 height 10
click at [747, 210] on input "Nhập sai thông tin" at bounding box center [747, 210] width 0 height 0
click at [842, 282] on button "Xác nhận" at bounding box center [861, 291] width 78 height 26
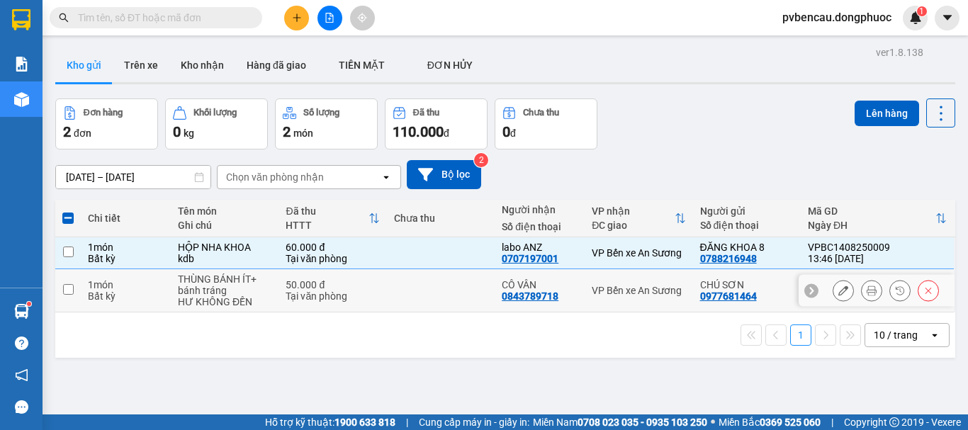
checkbox input "false"
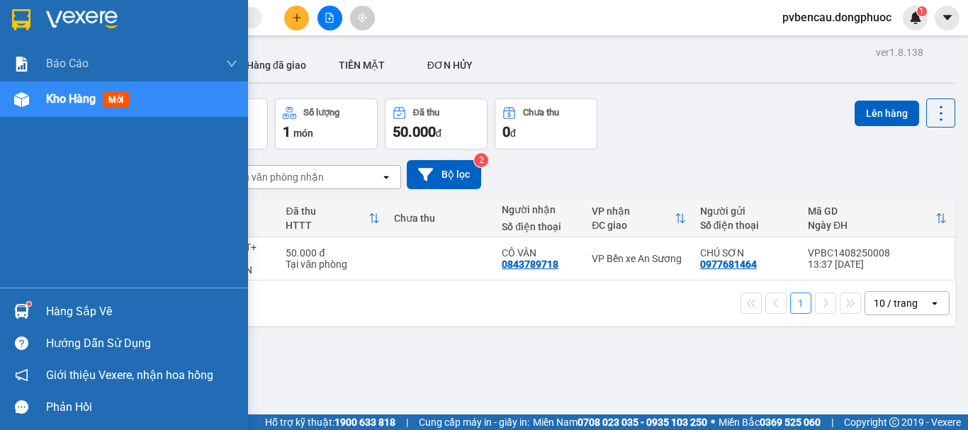
click at [31, 321] on div at bounding box center [21, 311] width 25 height 25
click at [23, 187] on div "Báo cáo Mẫu 1: Báo cáo dòng tiền Mẫu 1: Báo cáo dòng tiền theo nhân viên Mẫu 1:…" at bounding box center [124, 215] width 248 height 430
click at [45, 95] on div "Kho hàng mới" at bounding box center [124, 98] width 248 height 35
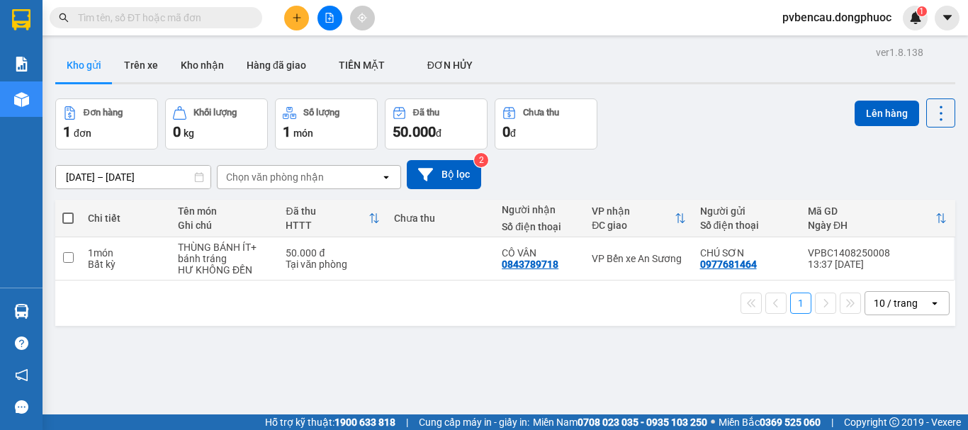
click at [286, 21] on button at bounding box center [296, 18] width 25 height 25
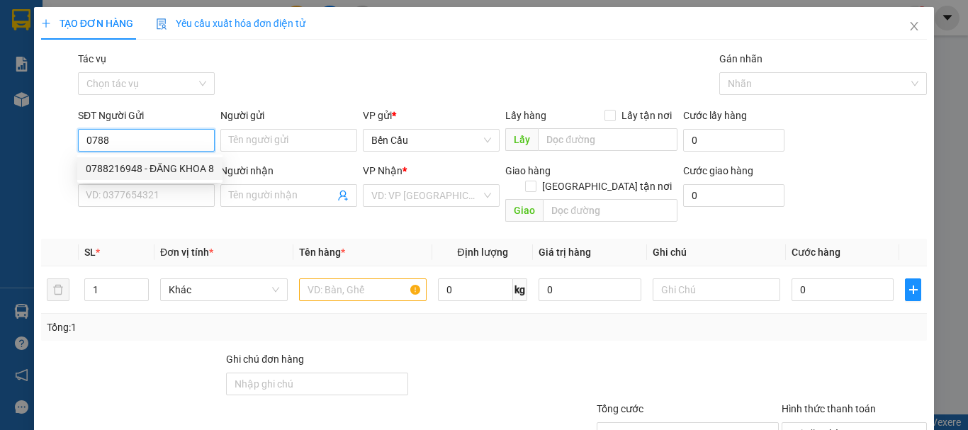
click at [145, 160] on div "0788216948 - ĐĂNG KHOA 8" at bounding box center [149, 168] width 145 height 23
type input "0788216948"
type input "ĐĂNG KHOA 8"
type input "0853006677"
type input "LAB THỊNH"
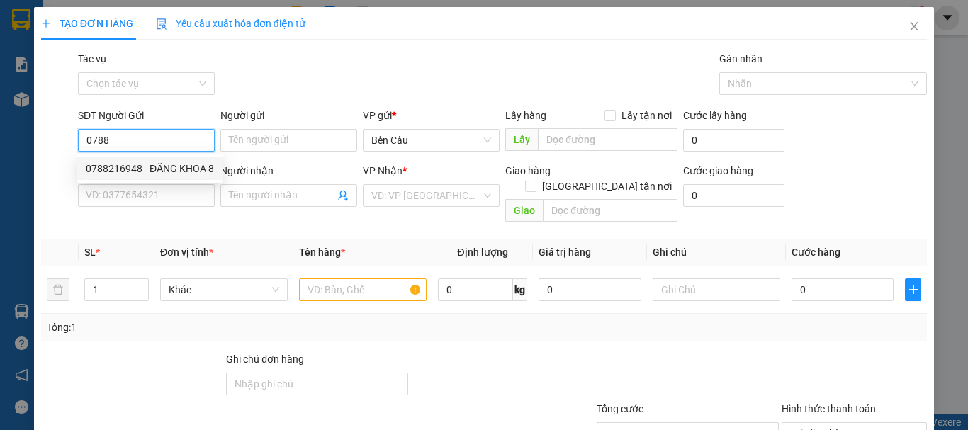
type input "Kdb"
type input "60.000"
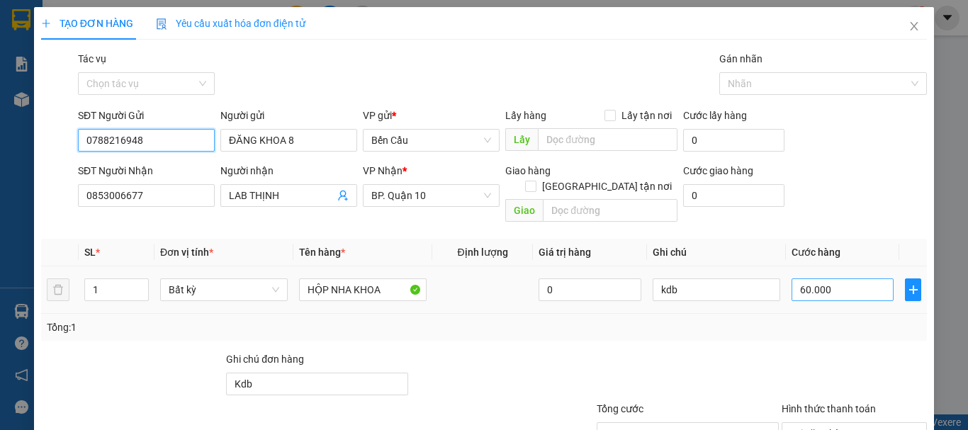
type input "0788216948"
click at [819, 282] on input "60.000" at bounding box center [842, 289] width 102 height 23
type input "3"
type input "30"
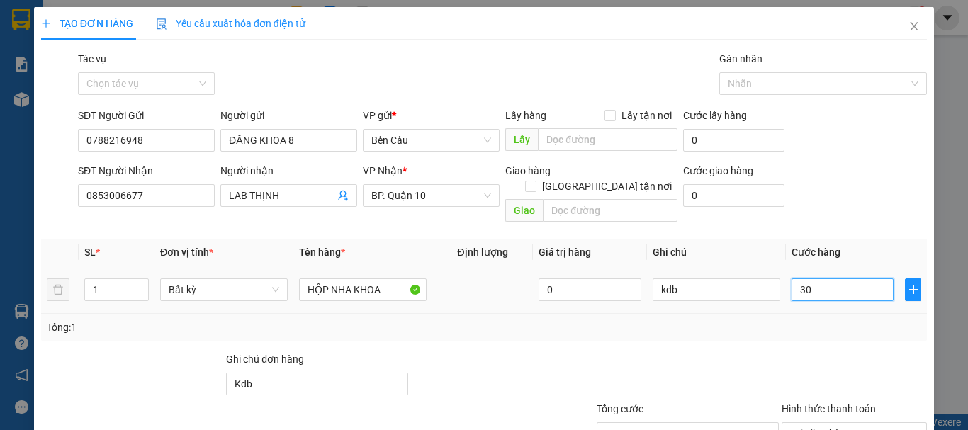
type input "30"
type input "30.000"
click at [783, 351] on div at bounding box center [854, 376] width 148 height 50
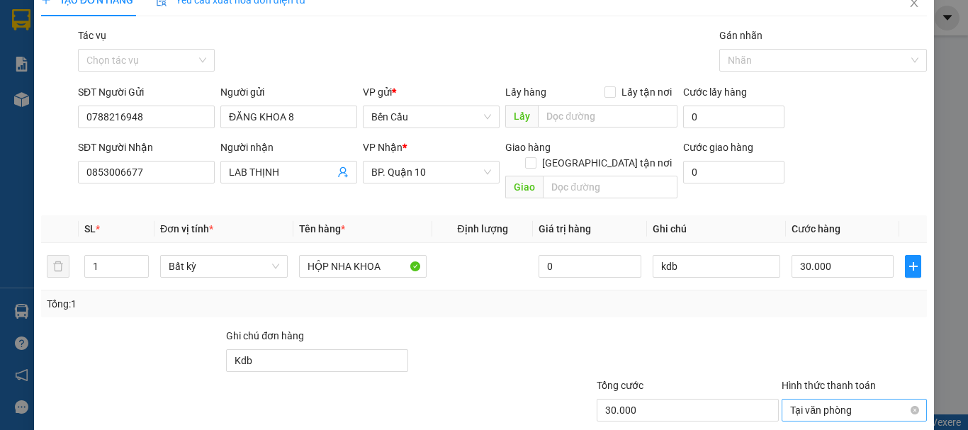
scroll to position [94, 0]
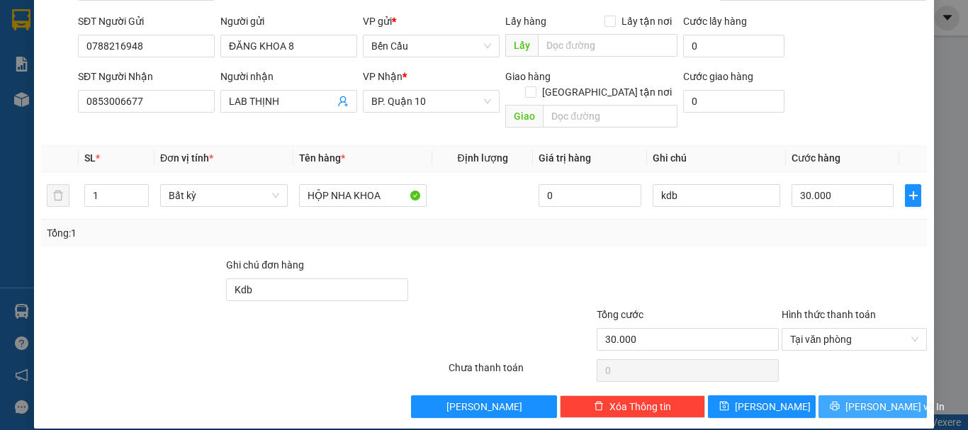
click at [878, 399] on span "[PERSON_NAME] và In" at bounding box center [894, 407] width 99 height 16
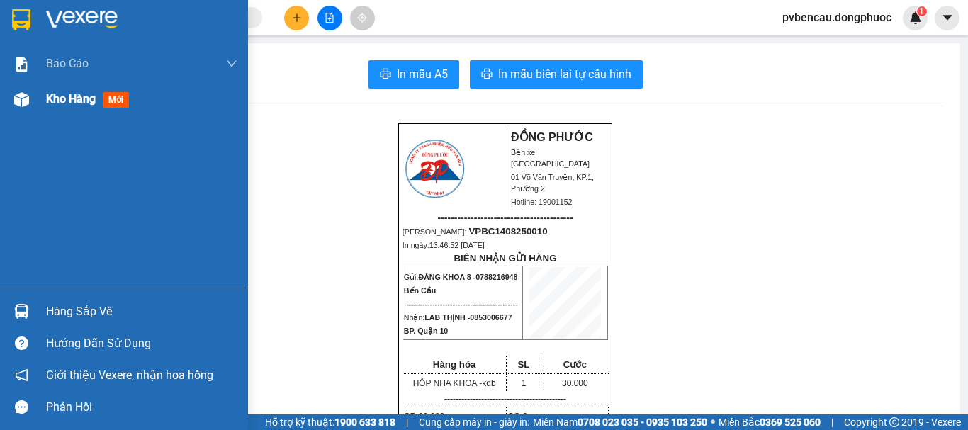
click at [22, 87] on div at bounding box center [21, 99] width 25 height 25
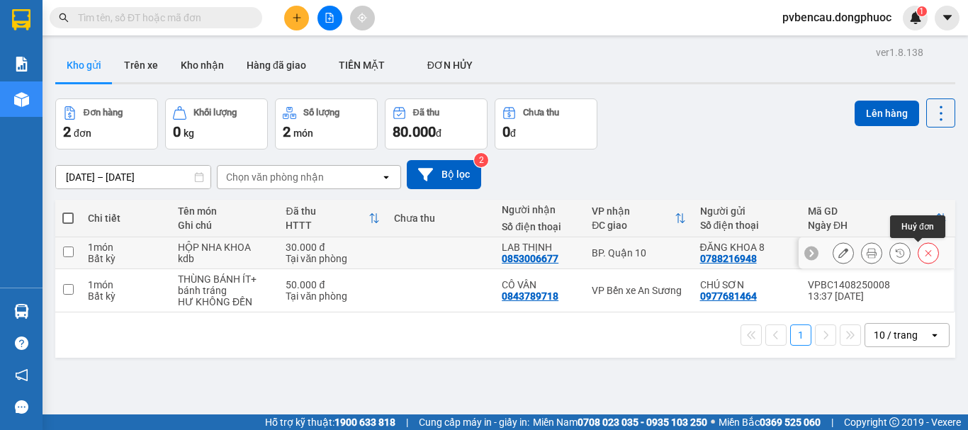
click at [923, 255] on icon at bounding box center [928, 253] width 10 height 10
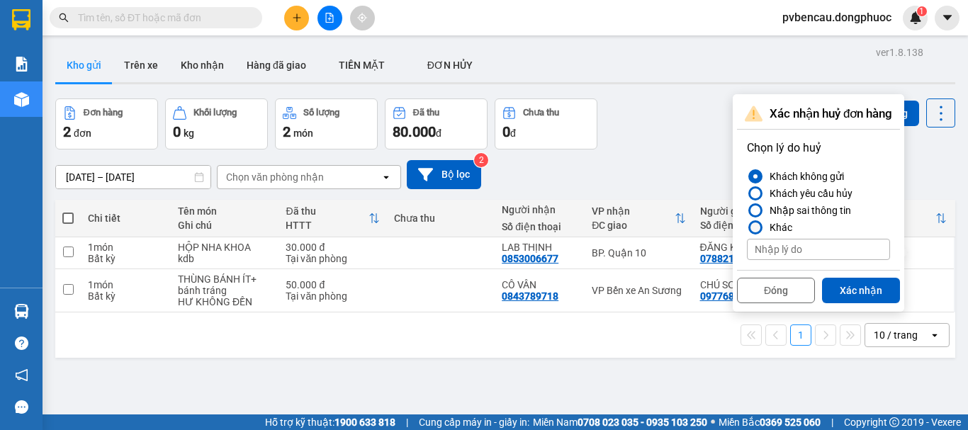
click at [755, 225] on div at bounding box center [755, 227] width 10 height 10
click at [747, 227] on input "Khác" at bounding box center [747, 227] width 0 height 0
click at [781, 209] on div "Nhập sai thông tin" at bounding box center [807, 210] width 87 height 17
click at [747, 210] on input "Nhập sai thông tin" at bounding box center [747, 210] width 0 height 0
drag, startPoint x: 856, startPoint y: 290, endPoint x: 776, endPoint y: 290, distance: 79.3
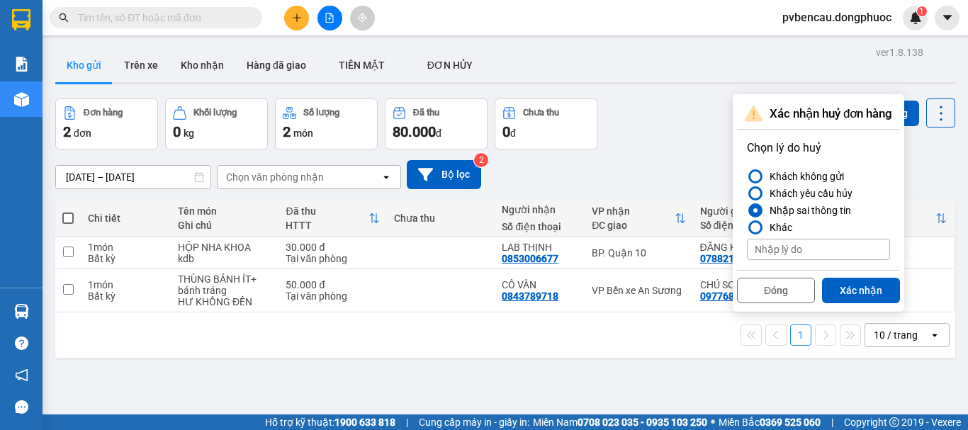
click at [855, 291] on button "Xác nhận" at bounding box center [861, 291] width 78 height 26
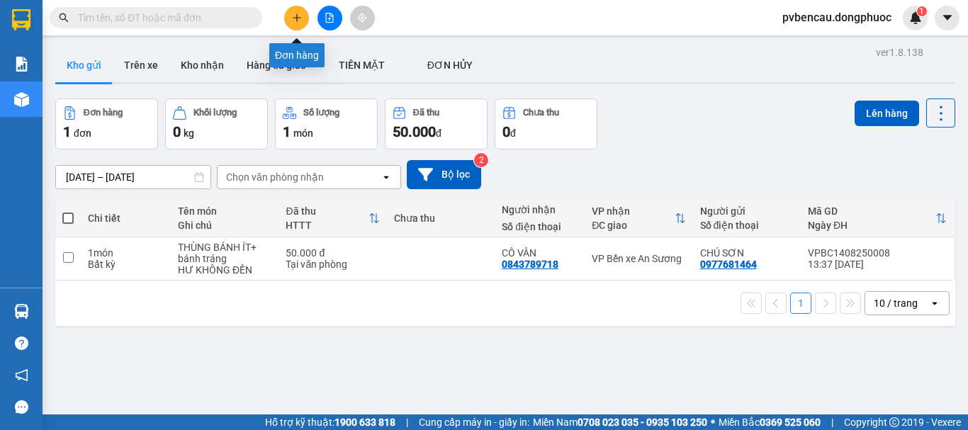
click at [303, 12] on button at bounding box center [296, 18] width 25 height 25
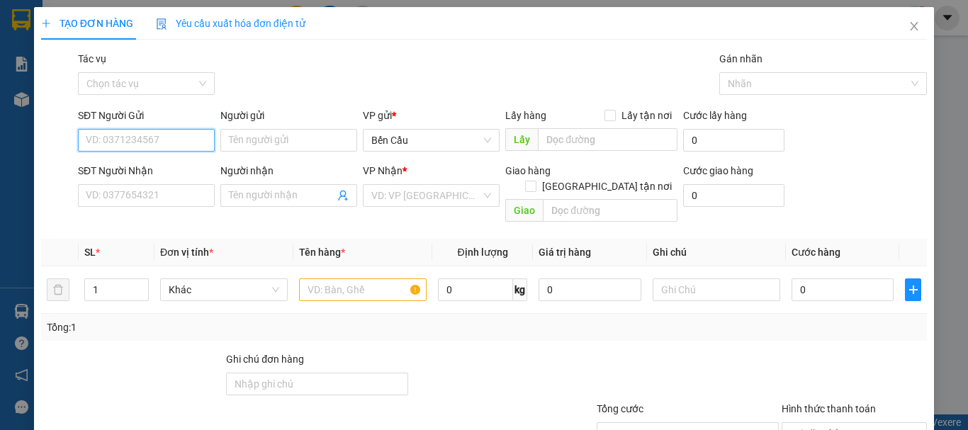
click at [147, 140] on input "SĐT Người Gửi" at bounding box center [146, 140] width 137 height 23
click at [152, 169] on div "0788216948 - ĐĂNG KHOA 8" at bounding box center [150, 169] width 128 height 16
type input "0788216948"
type input "ĐĂNG KHOA 8"
type input "0853006677"
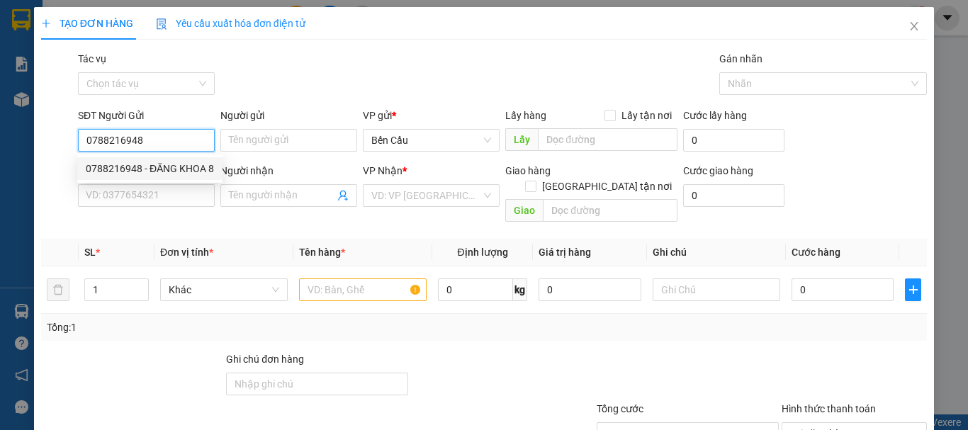
type input "LAB THỊNH"
type input "Kdb"
type input "60.000"
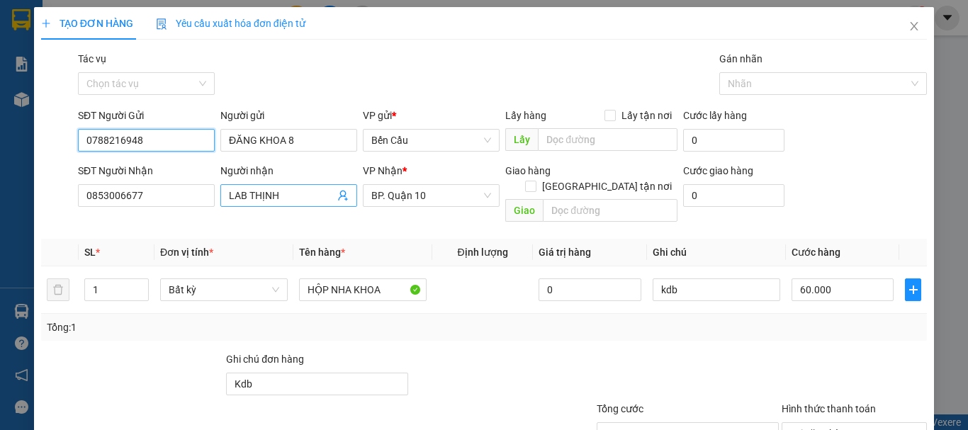
type input "0788216948"
click at [345, 195] on span "LAB THỊNH" at bounding box center [288, 195] width 137 height 23
click at [344, 191] on icon "user-add" at bounding box center [342, 195] width 11 height 11
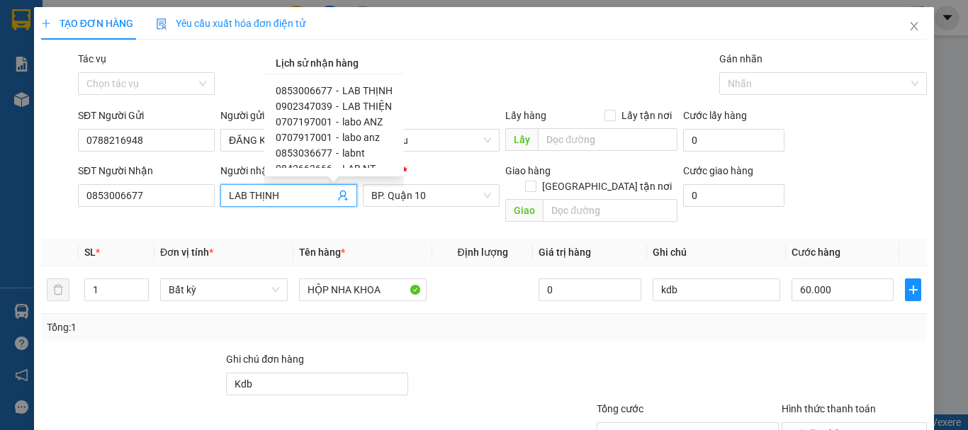
click at [349, 118] on span "labo ANZ" at bounding box center [362, 121] width 40 height 11
type input "0707197001"
type input "labo ANZ"
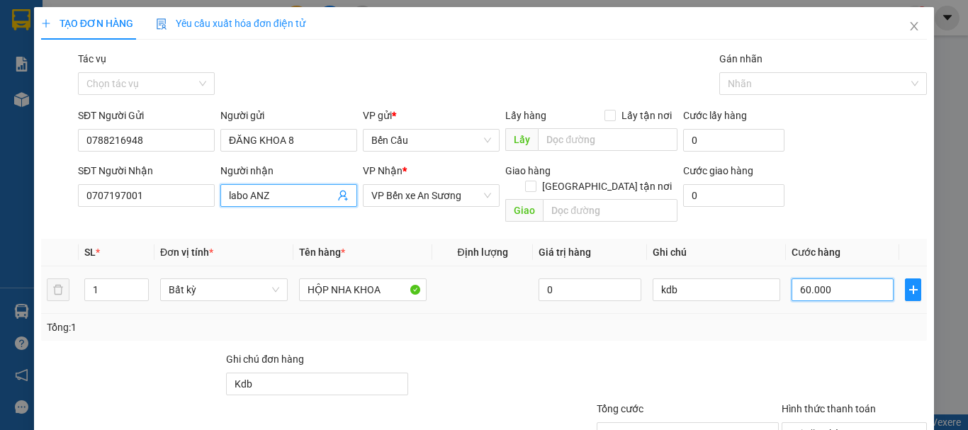
click at [820, 278] on input "60.000" at bounding box center [842, 289] width 102 height 23
type input "3"
type input "30"
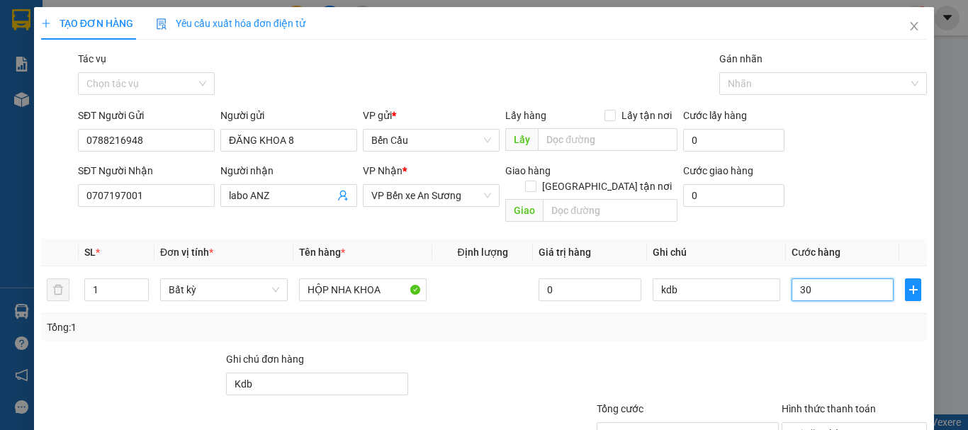
type input "30"
type input "30.000"
click at [816, 333] on div "Transit Pickup Surcharge Ids Transit Deliver Surcharge Ids Transit Deliver Surc…" at bounding box center [483, 281] width 885 height 461
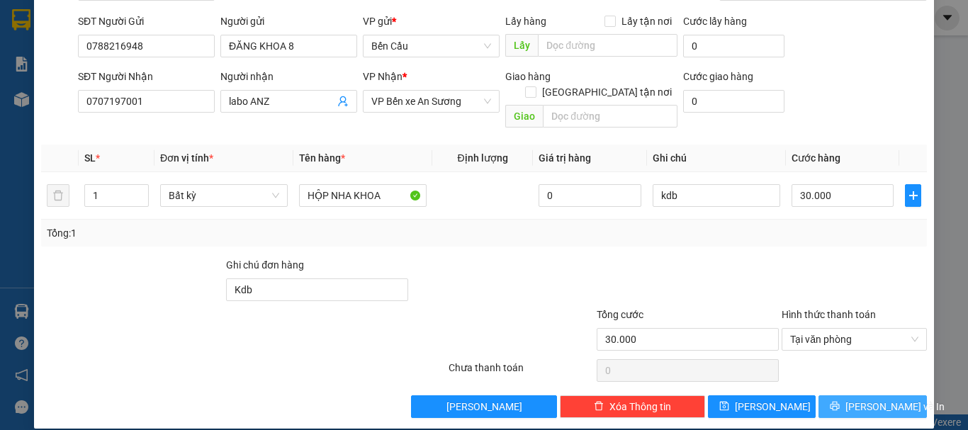
click at [862, 399] on span "[PERSON_NAME] và In" at bounding box center [894, 407] width 99 height 16
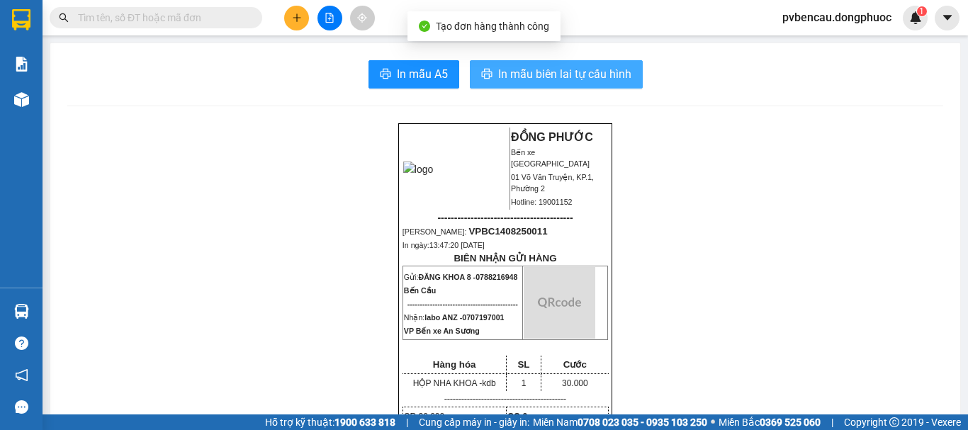
click at [553, 74] on span "In mẫu biên lai tự cấu hình" at bounding box center [564, 74] width 133 height 18
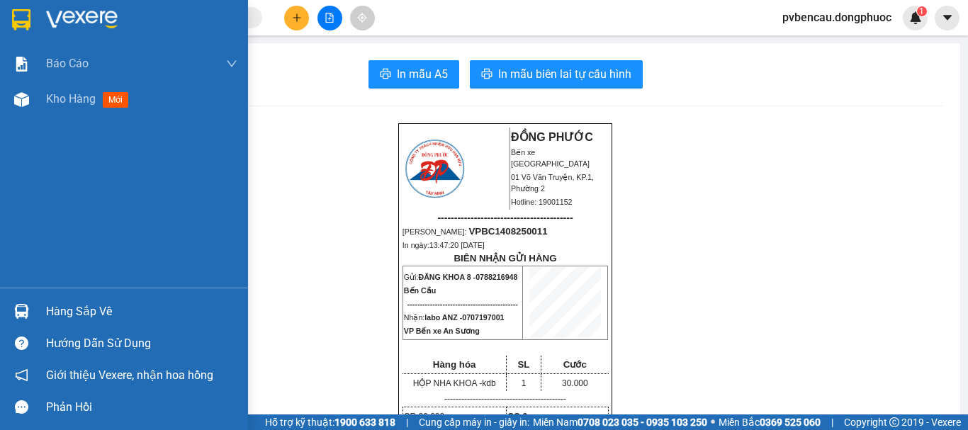
click at [66, 314] on div "Hàng sắp về" at bounding box center [141, 311] width 191 height 21
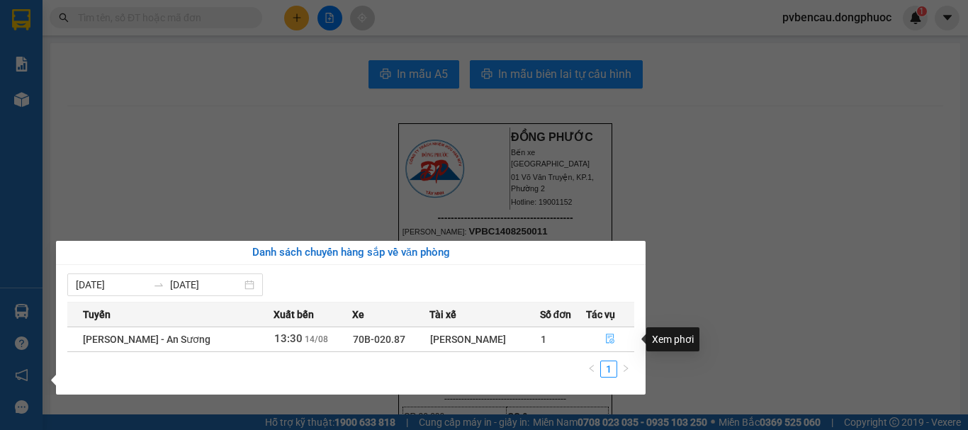
click at [606, 337] on icon "file-done" at bounding box center [610, 339] width 10 height 10
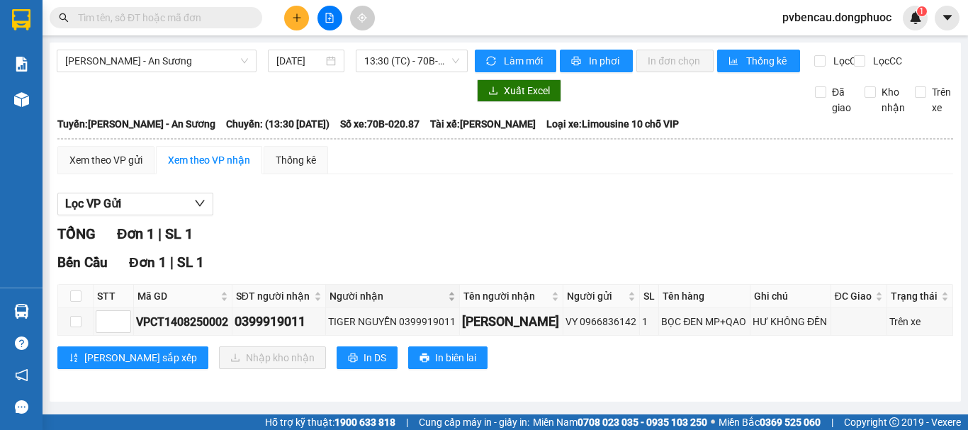
scroll to position [6, 0]
click at [209, 331] on div "VPCT1408250002" at bounding box center [183, 322] width 94 height 18
click at [74, 324] on input "checkbox" at bounding box center [75, 321] width 11 height 11
checkbox input "true"
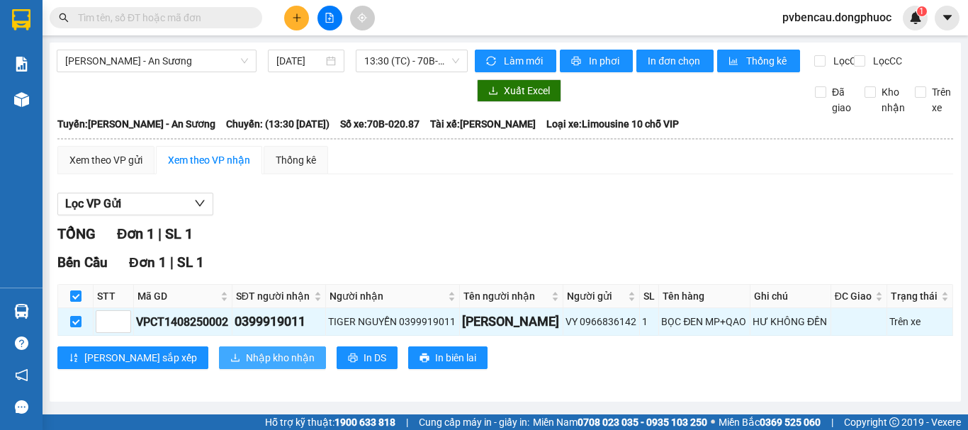
click at [246, 361] on span "Nhập kho nhận" at bounding box center [280, 358] width 69 height 16
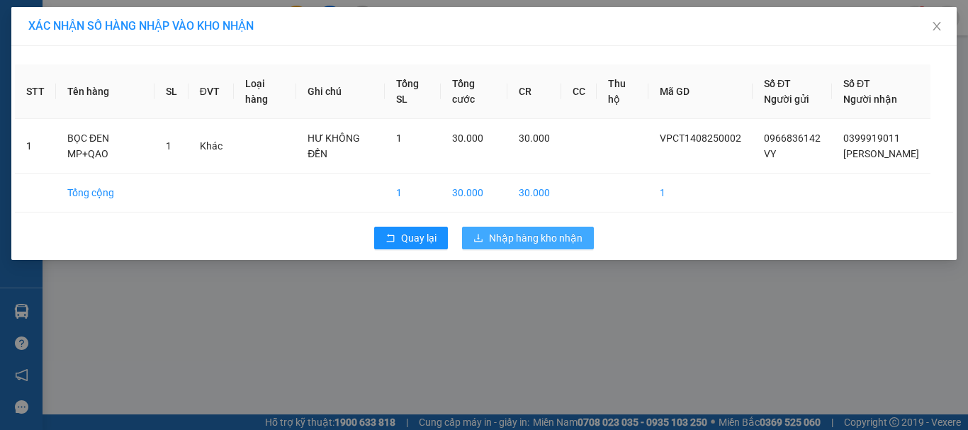
click at [554, 246] on span "Nhập hàng kho nhận" at bounding box center [536, 238] width 94 height 16
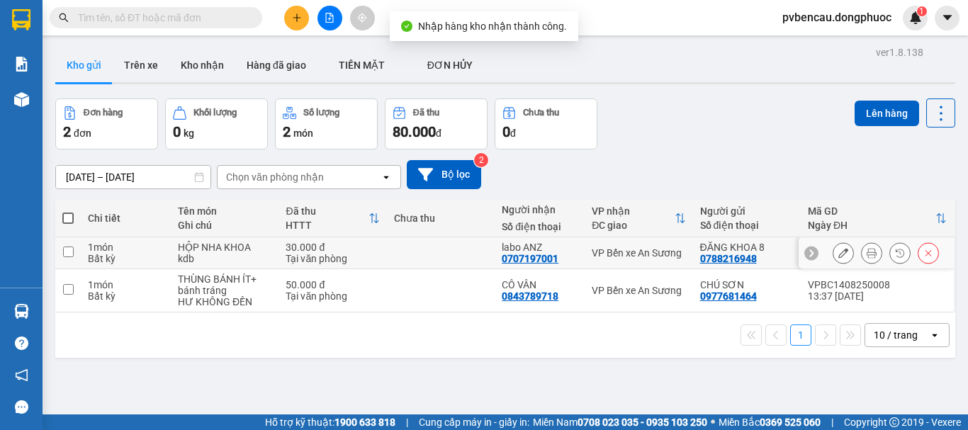
click at [387, 254] on td at bounding box center [441, 253] width 108 height 32
checkbox input "true"
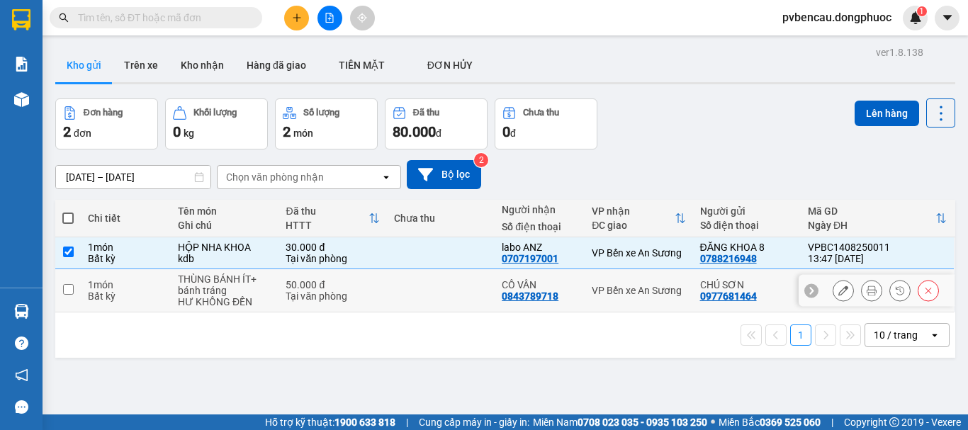
click at [387, 277] on td at bounding box center [441, 290] width 108 height 43
checkbox input "true"
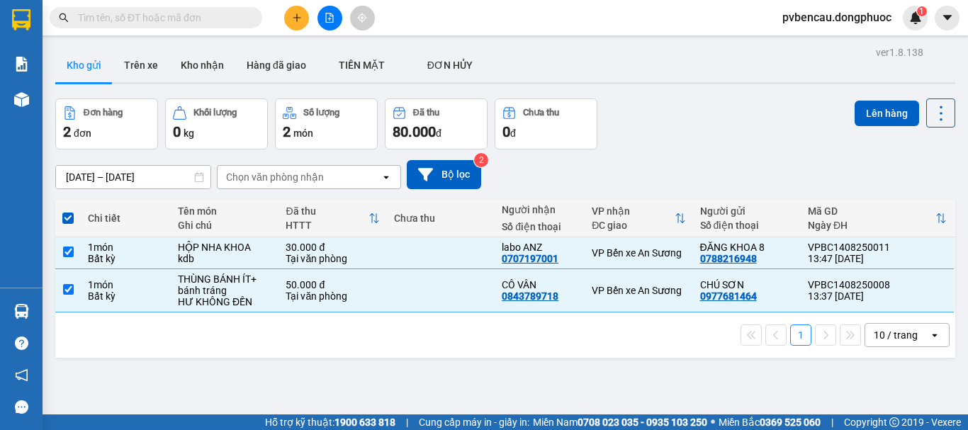
click at [876, 98] on div "Lên hàng" at bounding box center [904, 112] width 101 height 29
click at [875, 101] on button "Lên hàng" at bounding box center [886, 114] width 64 height 26
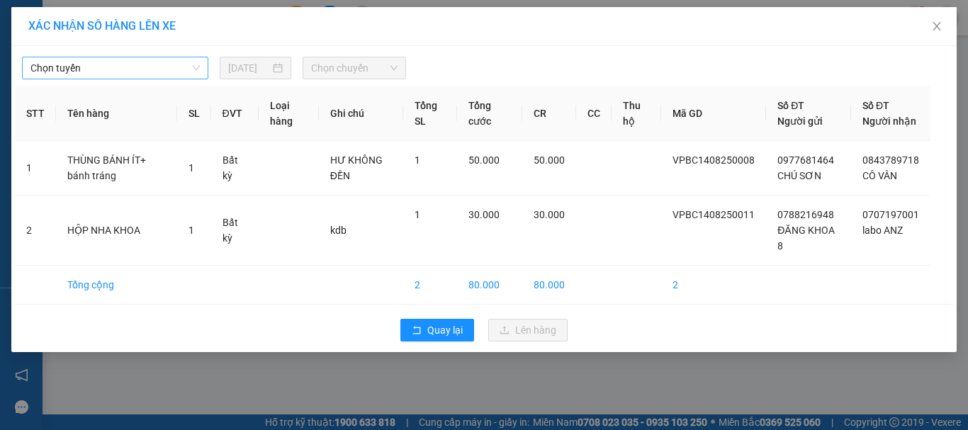
click at [86, 63] on span "Chọn tuyến" at bounding box center [114, 67] width 169 height 21
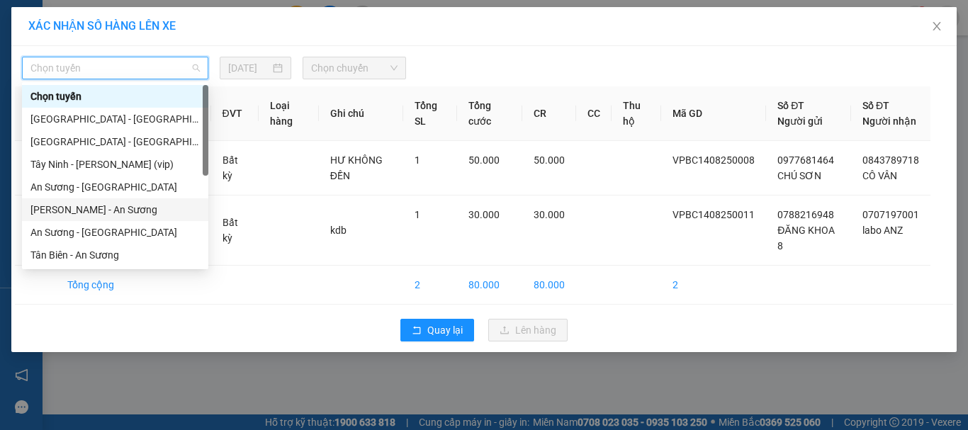
click at [85, 209] on div "[PERSON_NAME] - An Sương" at bounding box center [114, 210] width 169 height 16
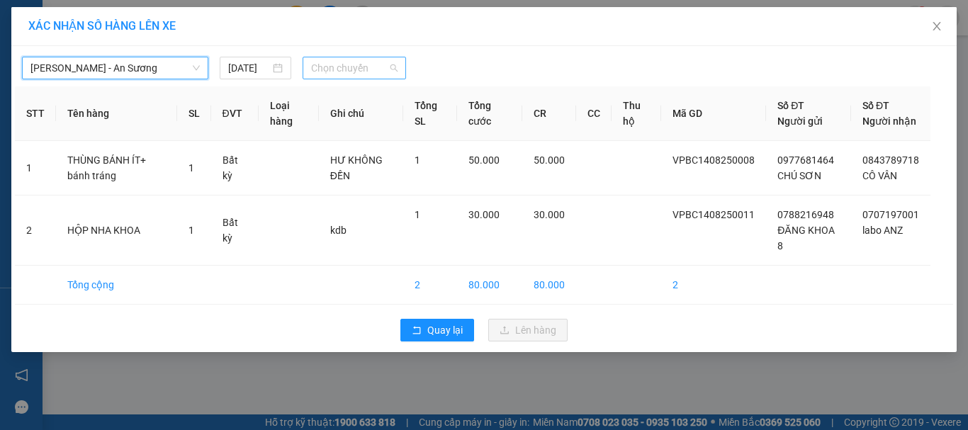
click at [376, 69] on span "Chọn chuyến" at bounding box center [354, 67] width 87 height 21
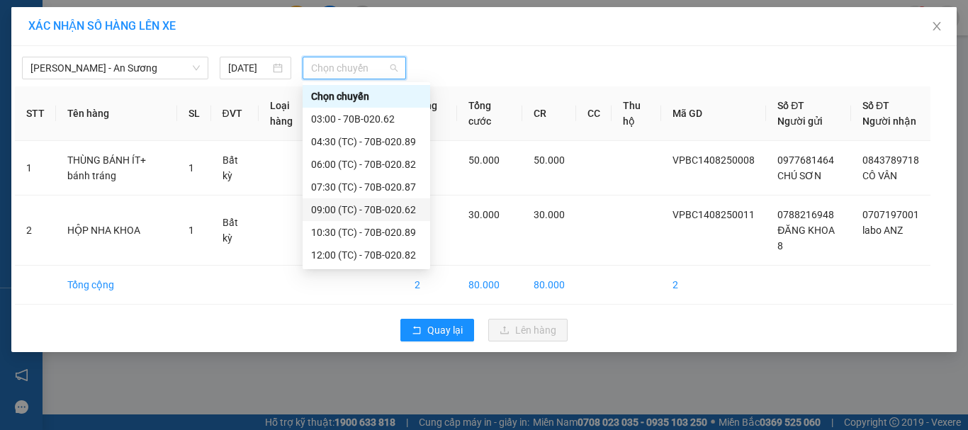
scroll to position [68, 0]
click at [370, 210] on div "13:30 (TC) - 70B-020.87" at bounding box center [366, 210] width 111 height 16
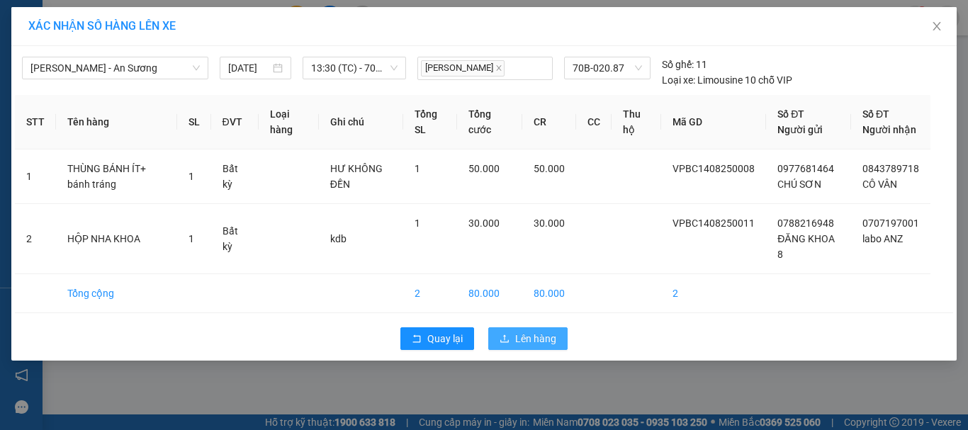
click at [515, 348] on button "Lên hàng" at bounding box center [527, 338] width 79 height 23
